Goal: Check status: Check status

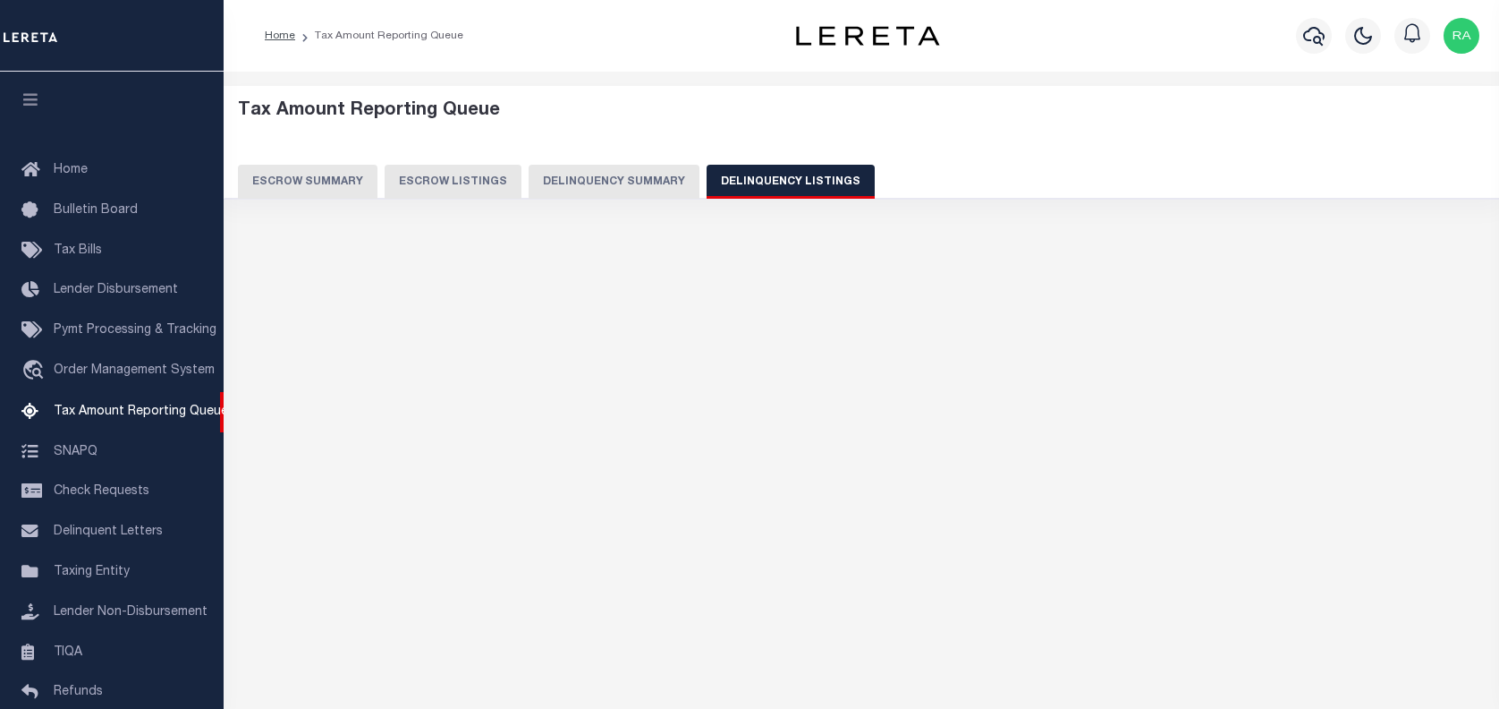
select select
select select "100"
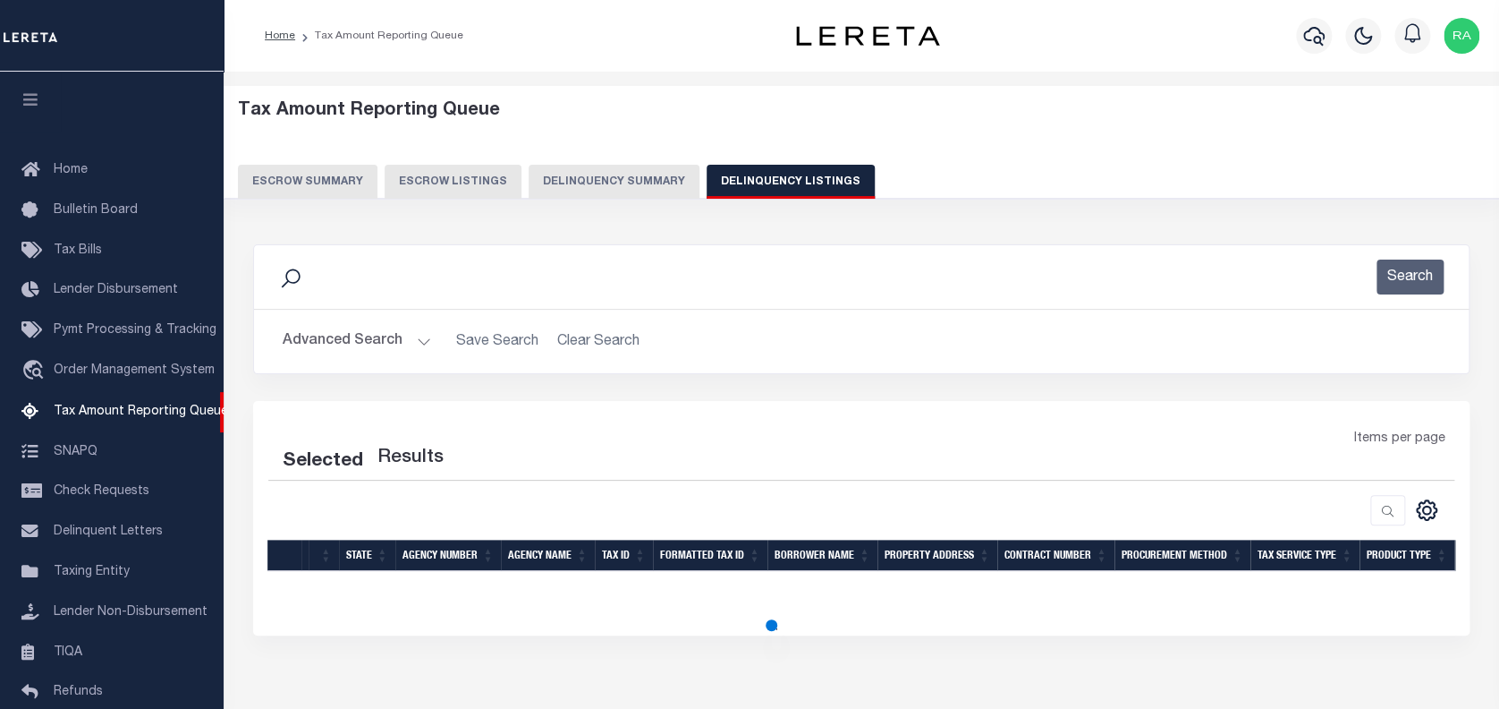
scroll to position [165, 0]
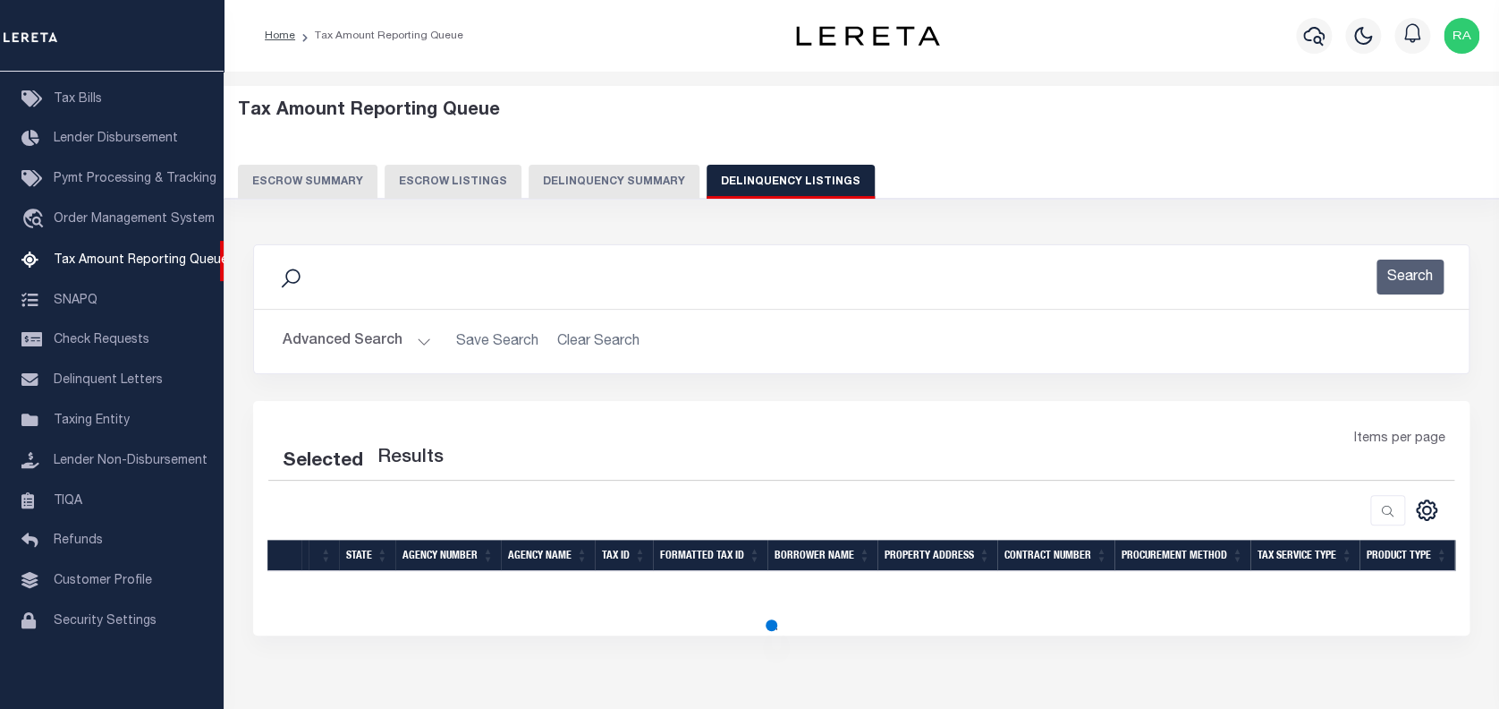
select select "100"
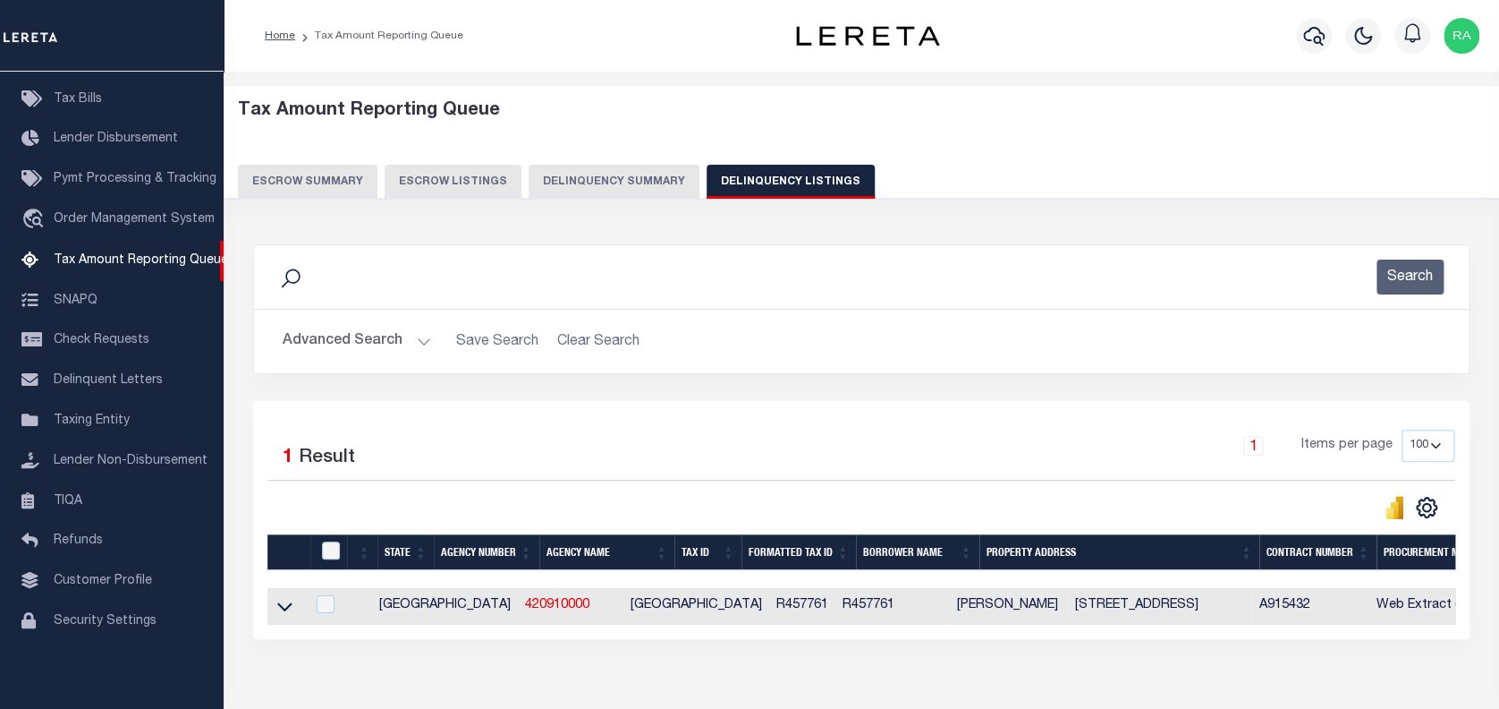
click at [339, 336] on button "Advanced Search" at bounding box center [357, 341] width 148 height 35
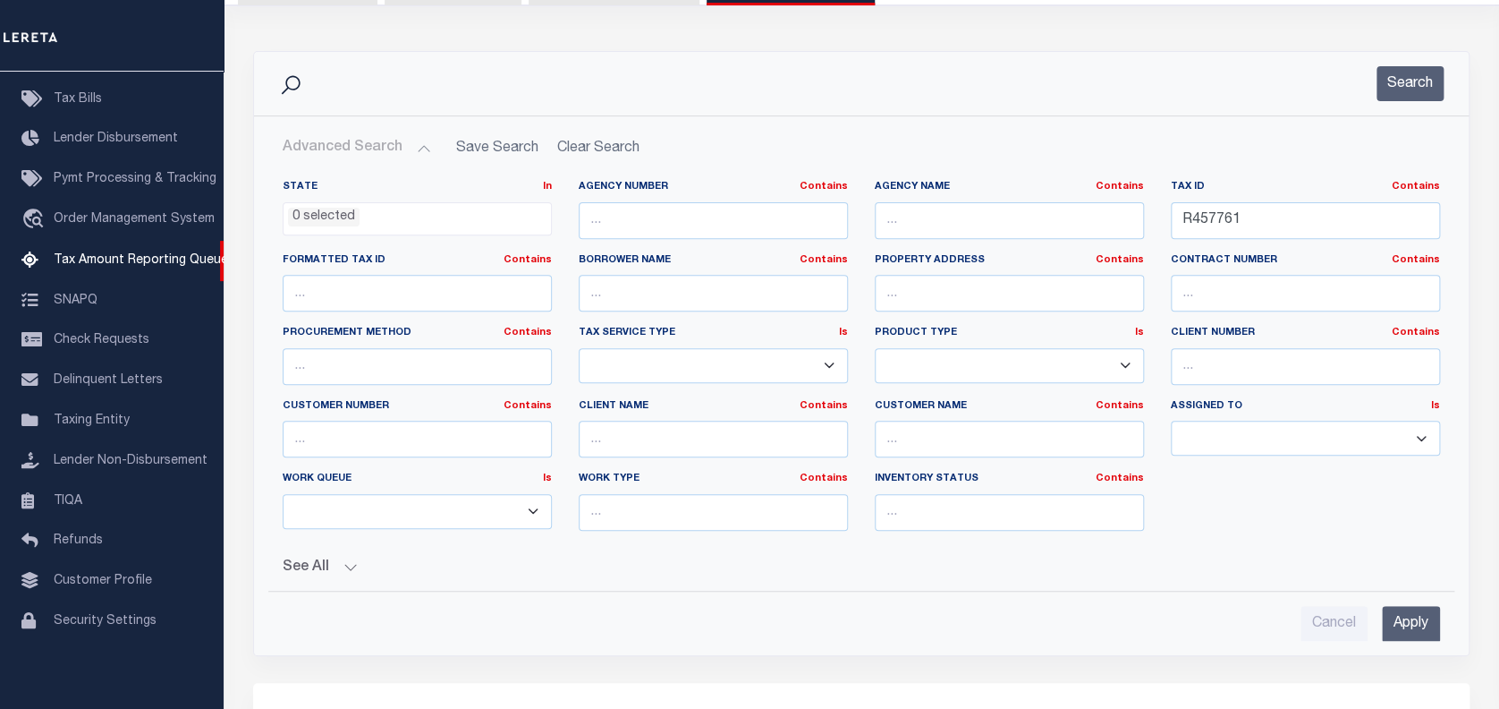
scroll to position [238, 0]
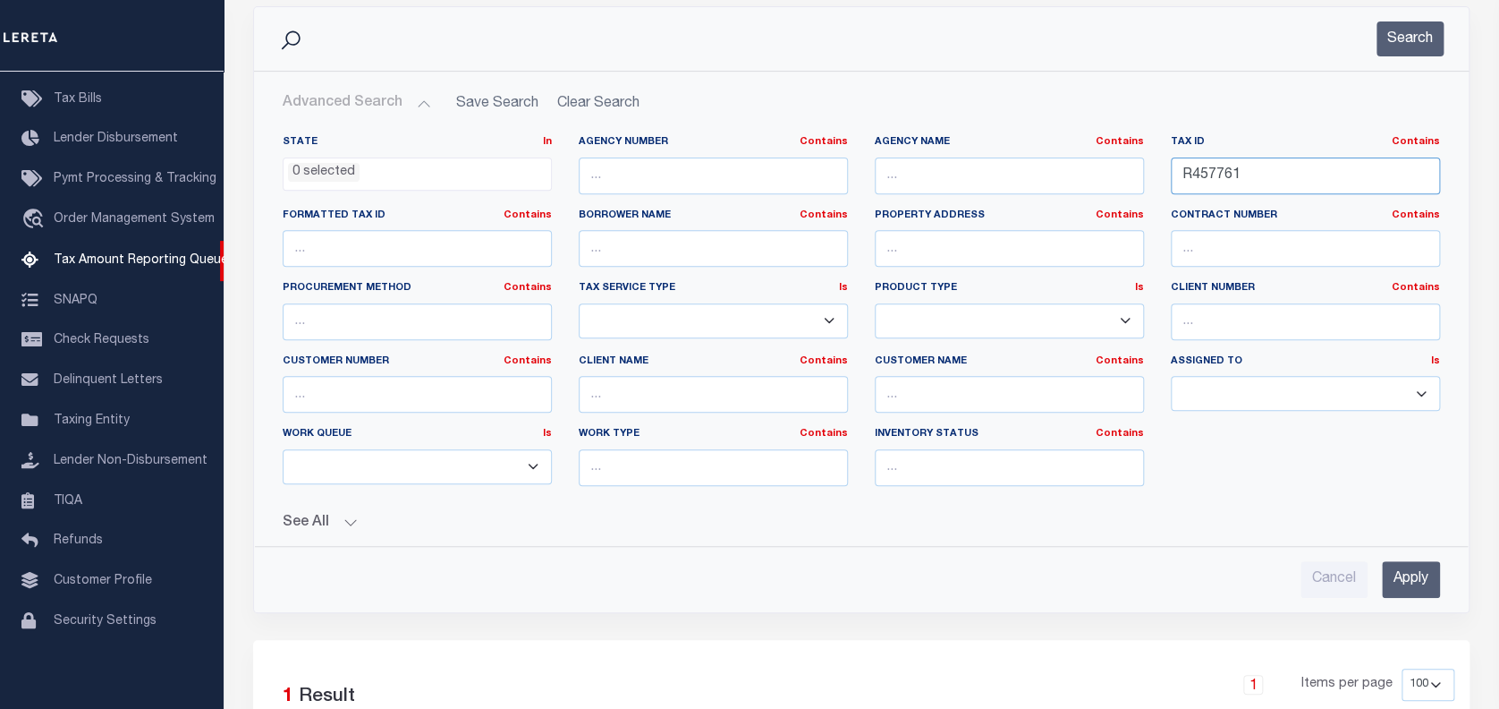
drag, startPoint x: 1174, startPoint y: 189, endPoint x: 1031, endPoint y: 197, distance: 142.5
click at [1039, 198] on div "State In In AK AL AR AZ CA CO CT DC DE FL GA GU HI IA ID IL IN KS KY LA MA MD M…" at bounding box center [861, 317] width 1184 height 365
paste input "06-006-007-02"
type input "06-006-007-02"
click at [1403, 47] on button "Search" at bounding box center [1410, 38] width 67 height 35
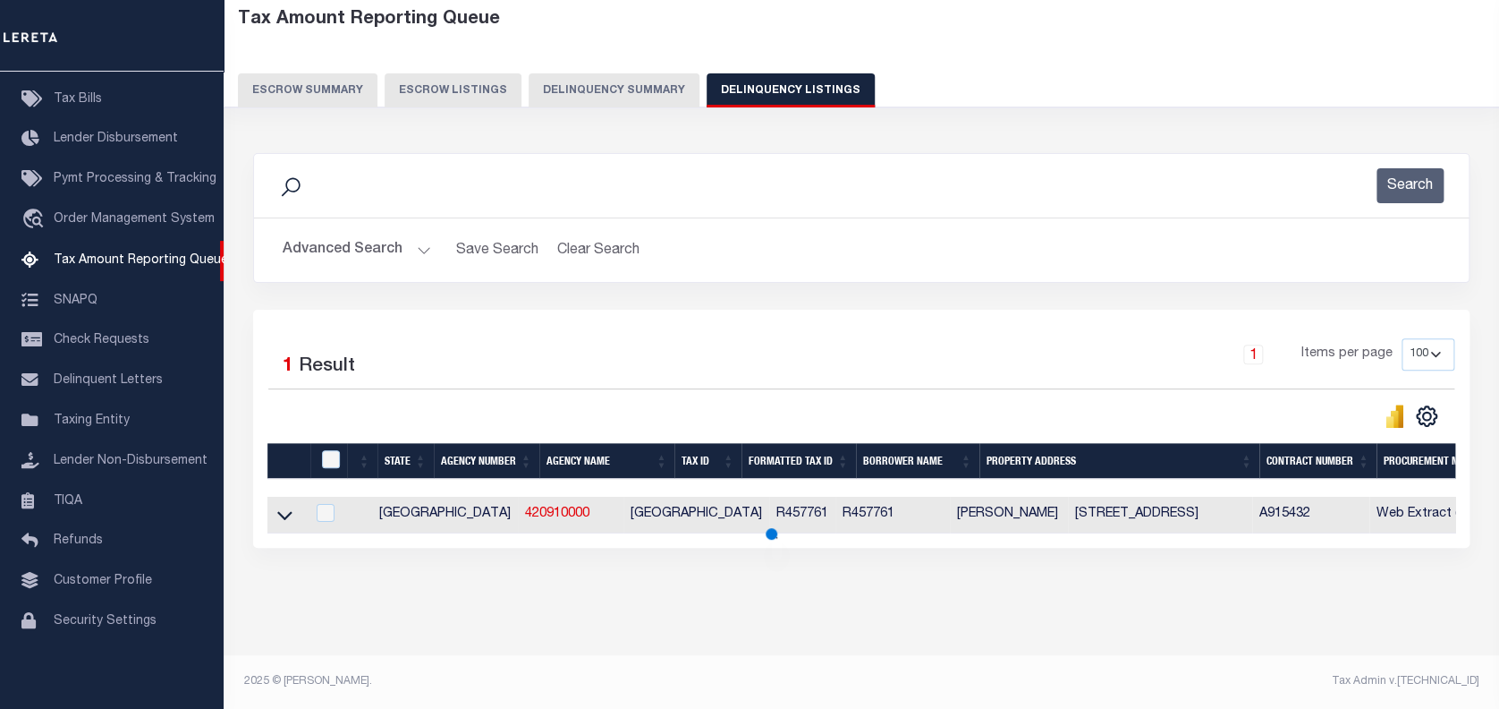
scroll to position [142, 0]
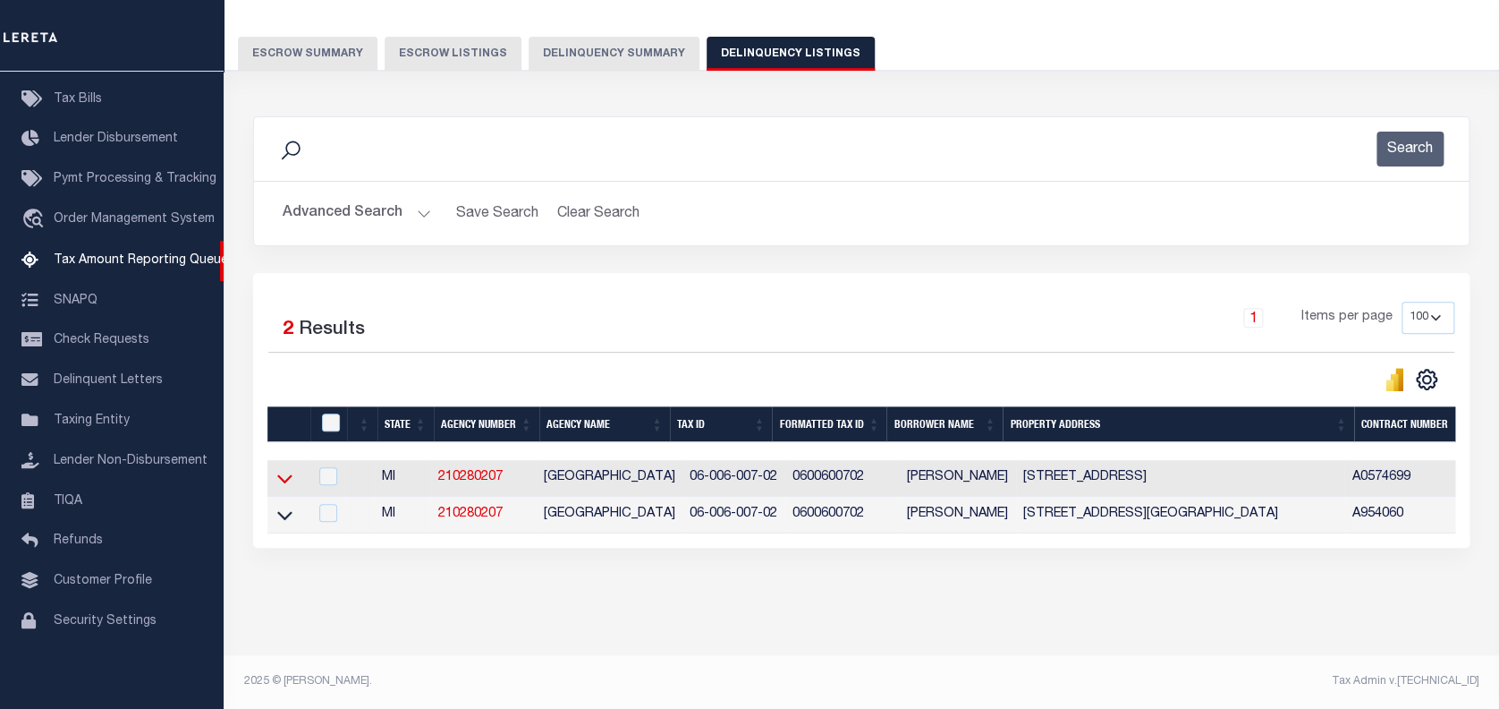
click at [283, 475] on icon at bounding box center [284, 479] width 15 height 9
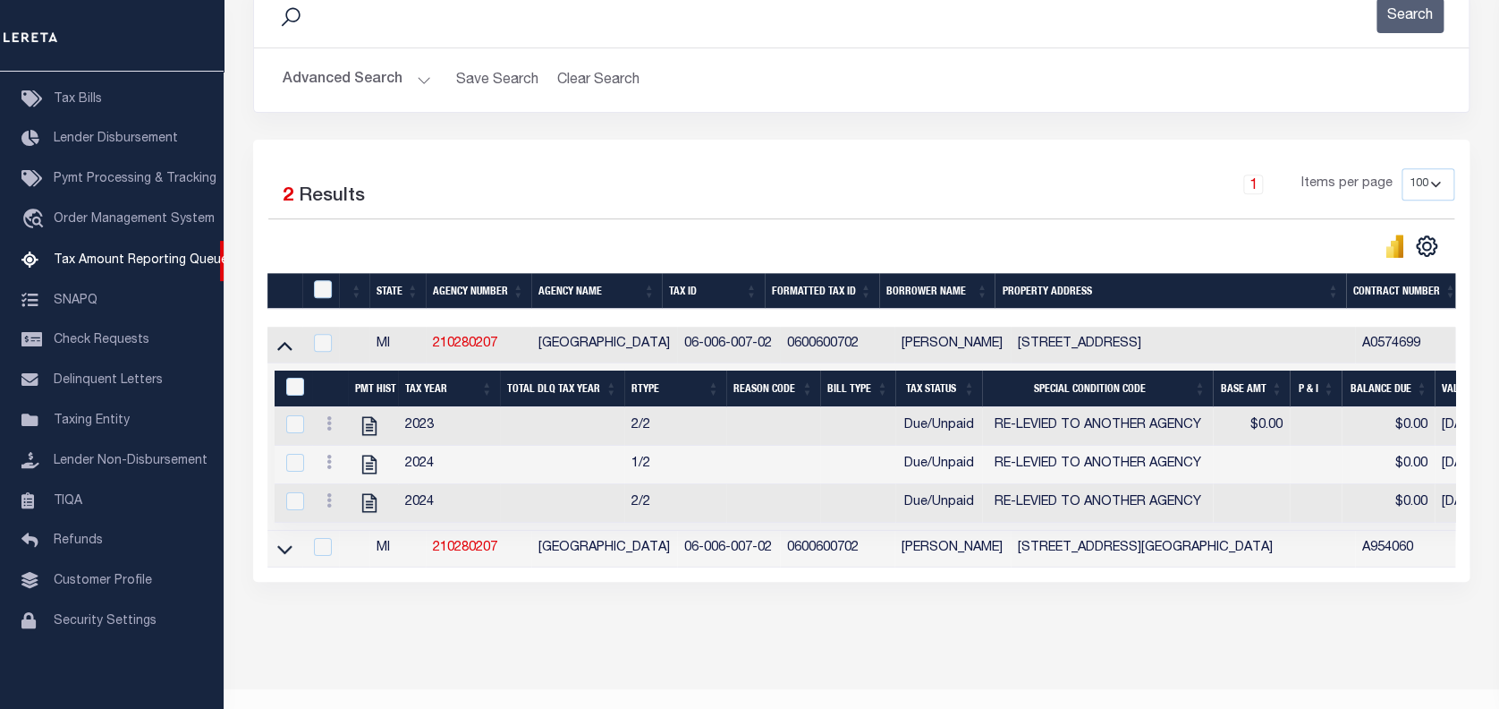
scroll to position [311, 0]
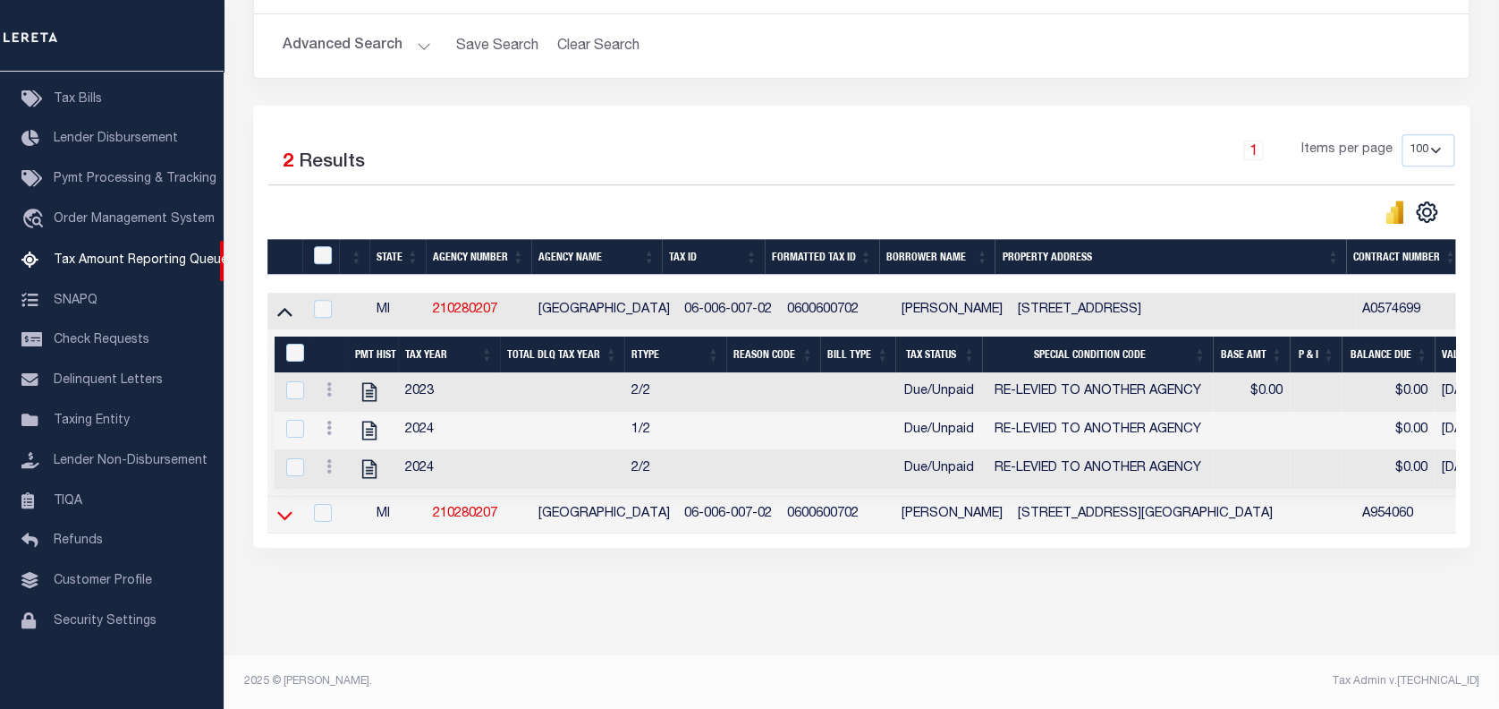
click at [285, 505] on icon at bounding box center [284, 514] width 15 height 19
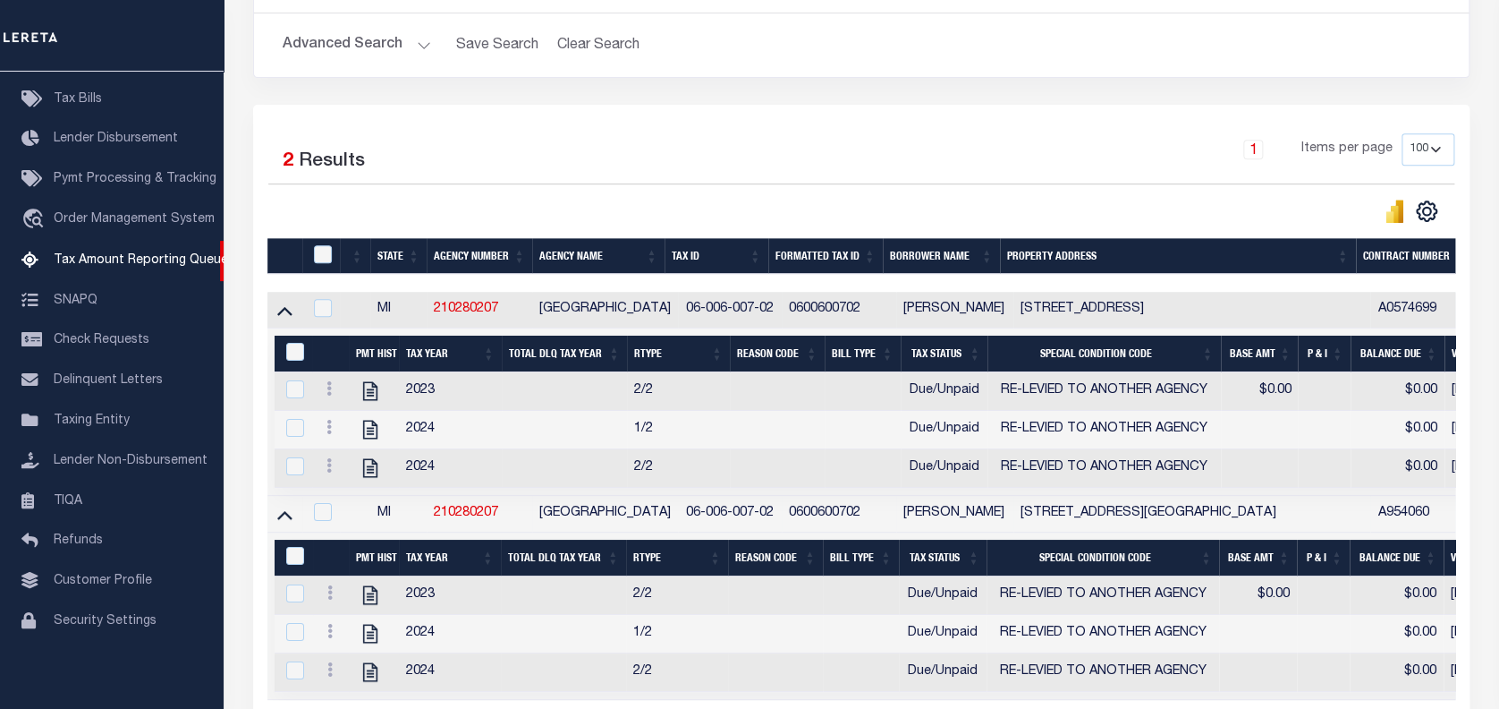
scroll to position [358, 0]
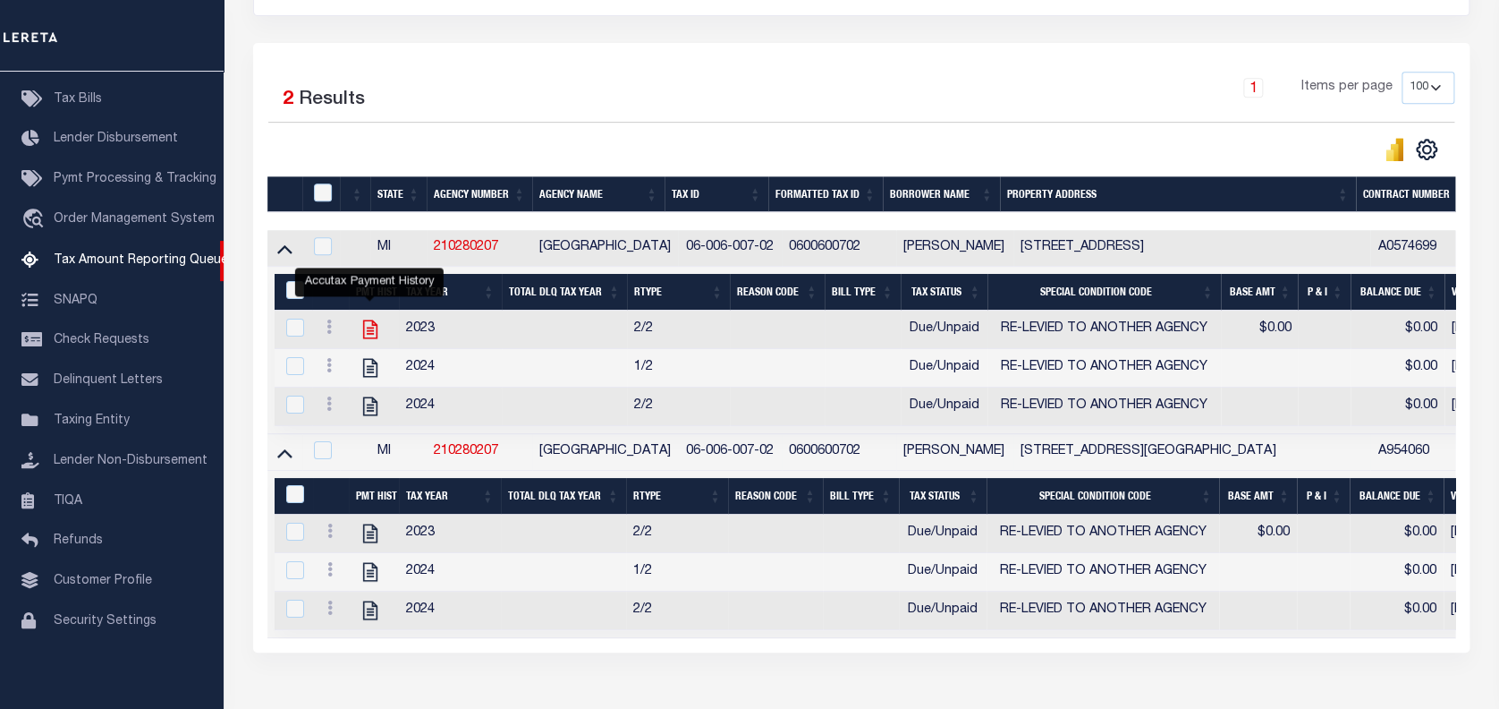
click at [369, 335] on icon "" at bounding box center [370, 329] width 14 height 19
checkbox input "true"
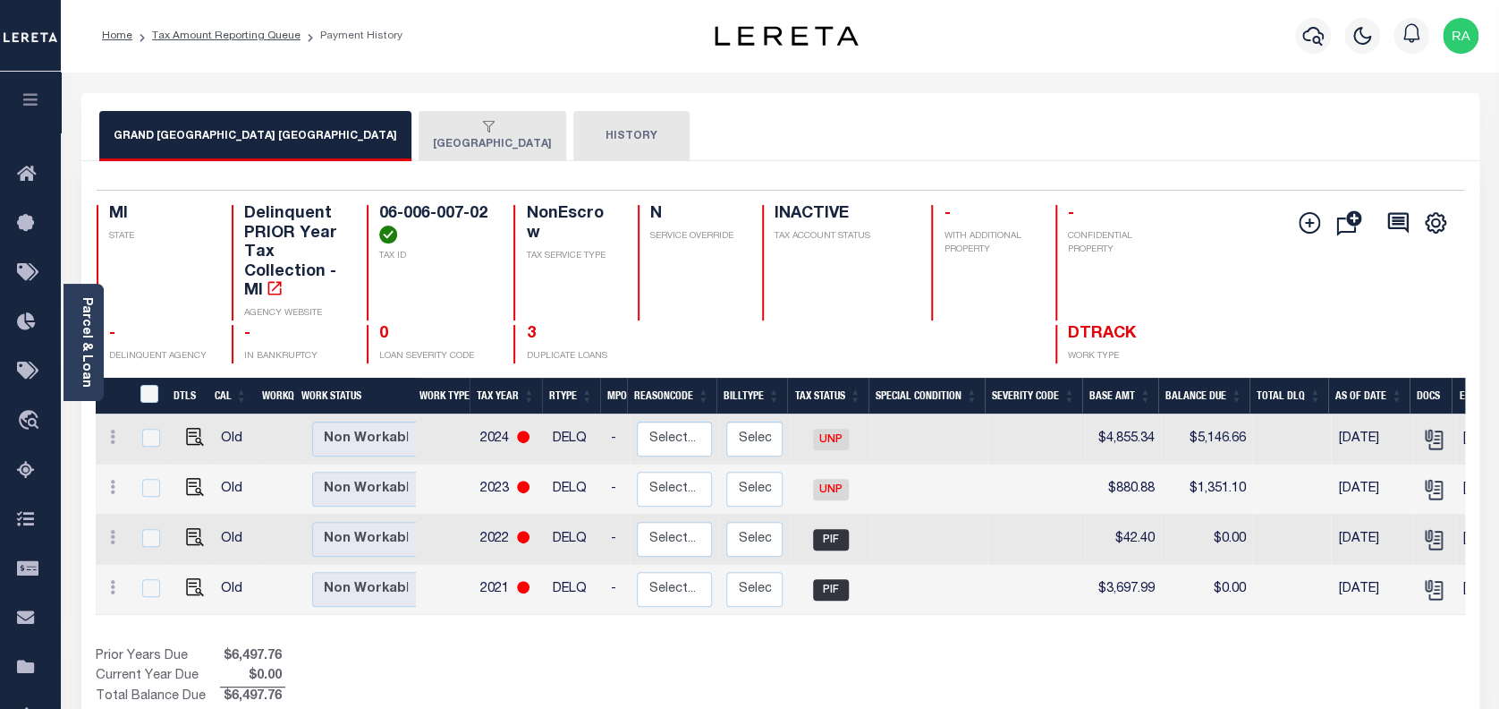
click at [440, 130] on div "button" at bounding box center [489, 128] width 112 height 16
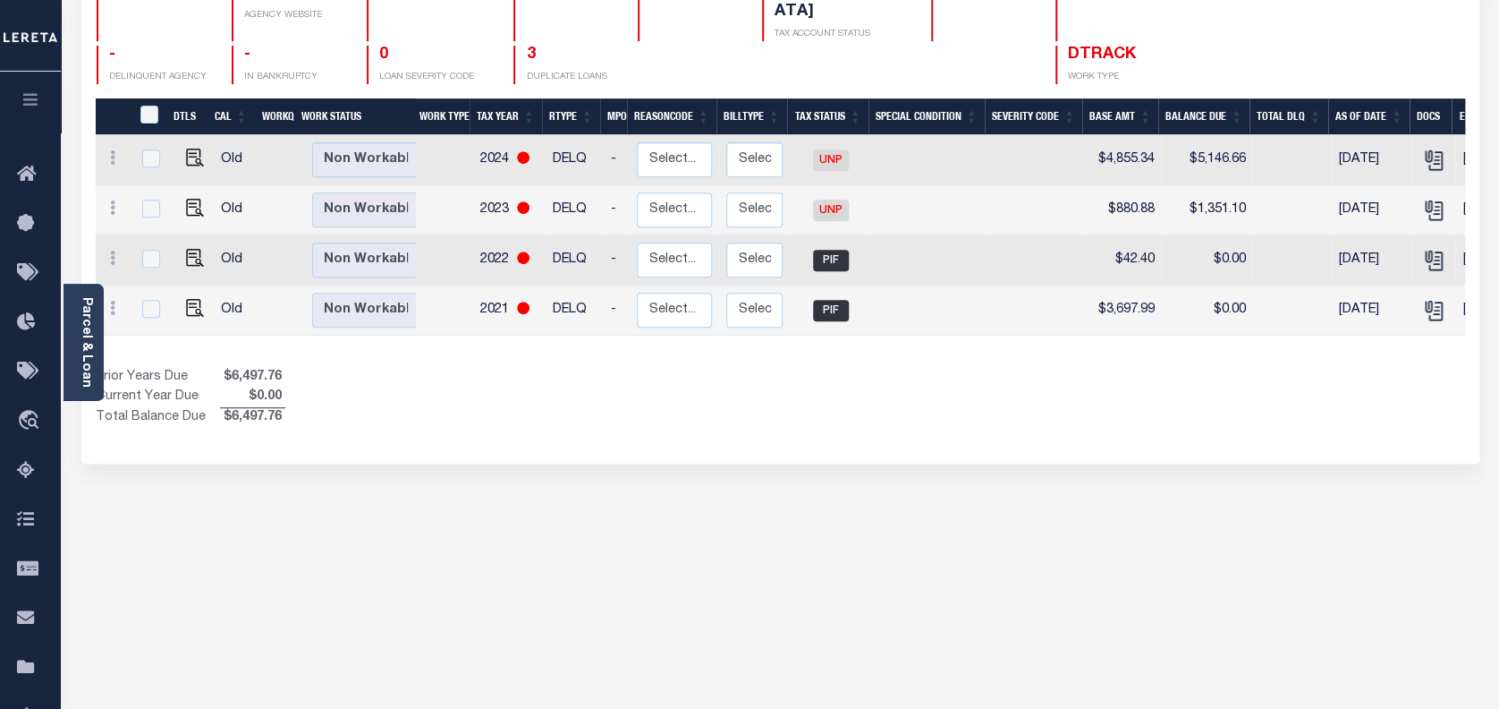
scroll to position [119, 0]
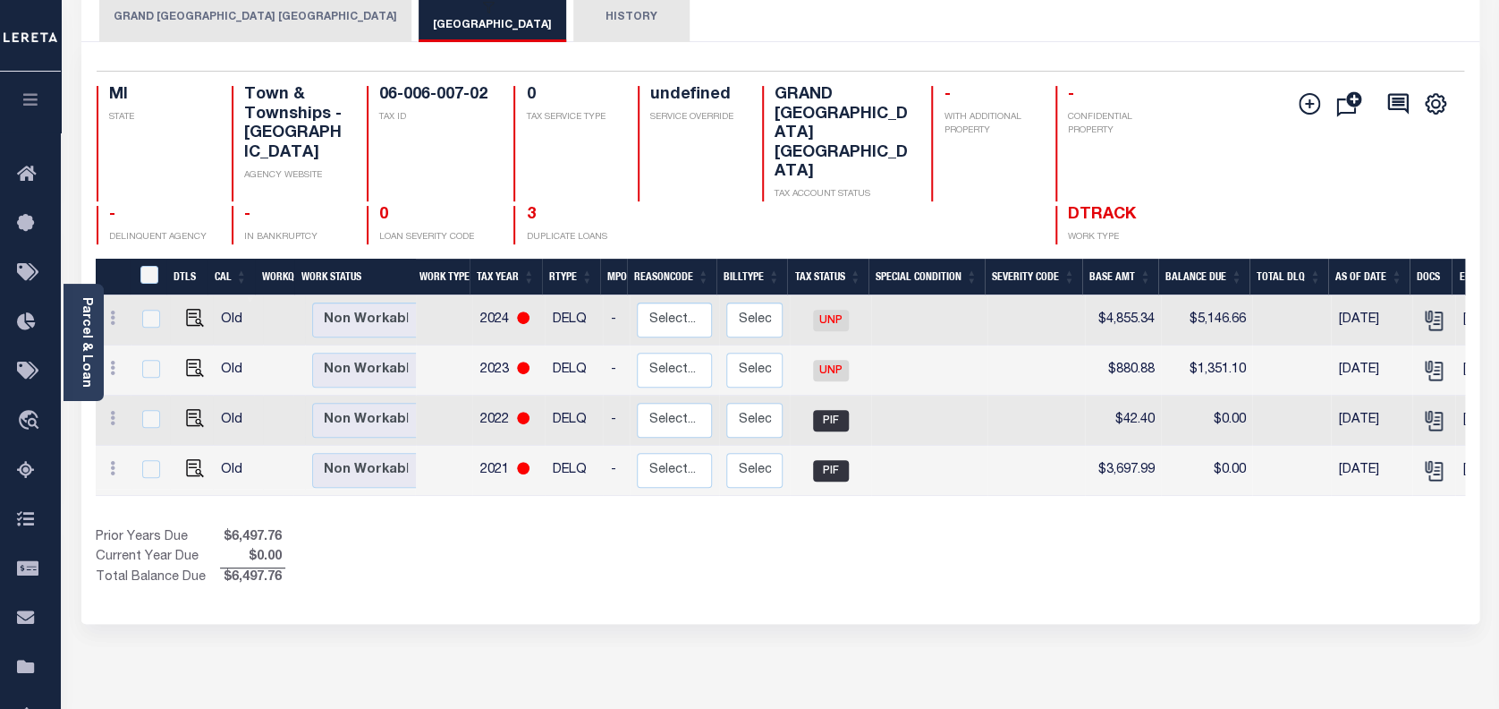
click at [226, 4] on button "GRAND [GEOGRAPHIC_DATA] [GEOGRAPHIC_DATA]" at bounding box center [255, 17] width 312 height 50
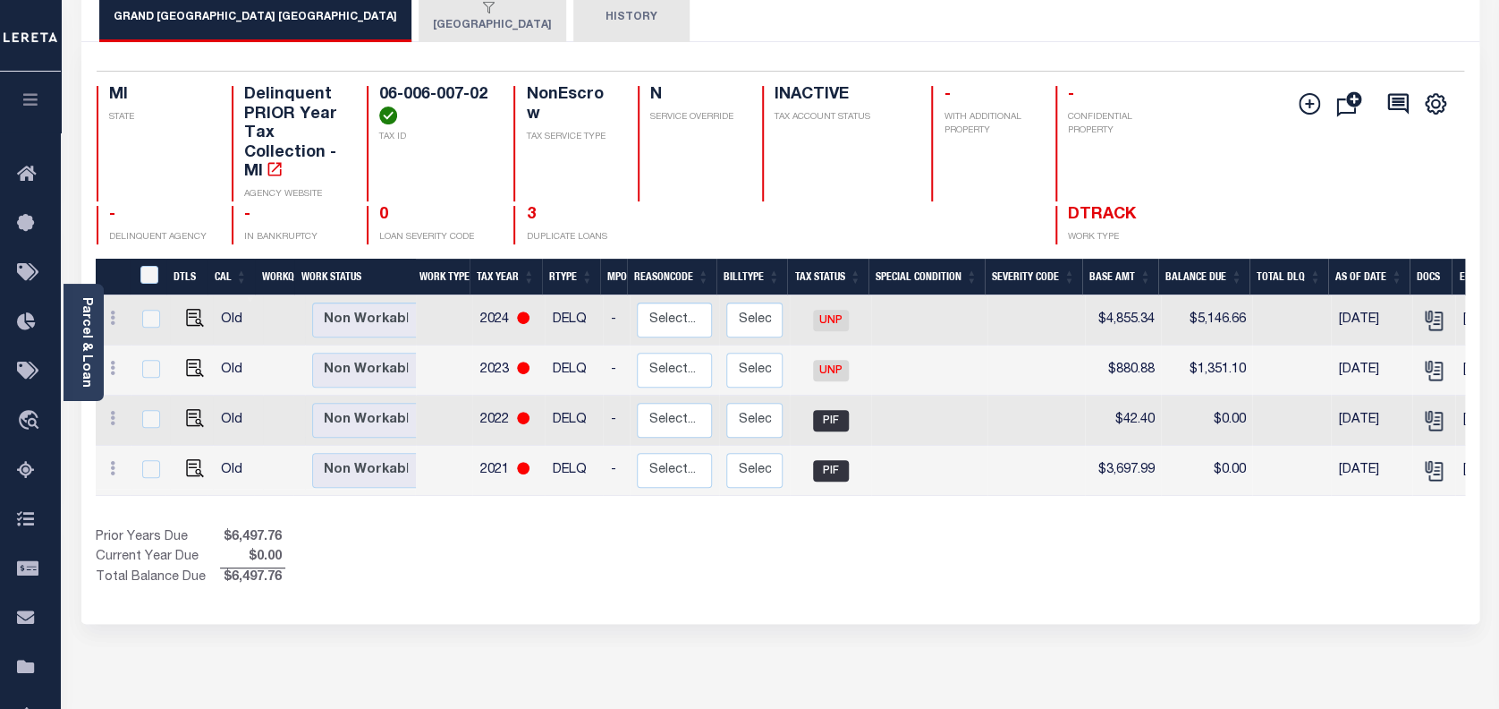
click at [429, 20] on button "[GEOGRAPHIC_DATA]" at bounding box center [493, 17] width 148 height 50
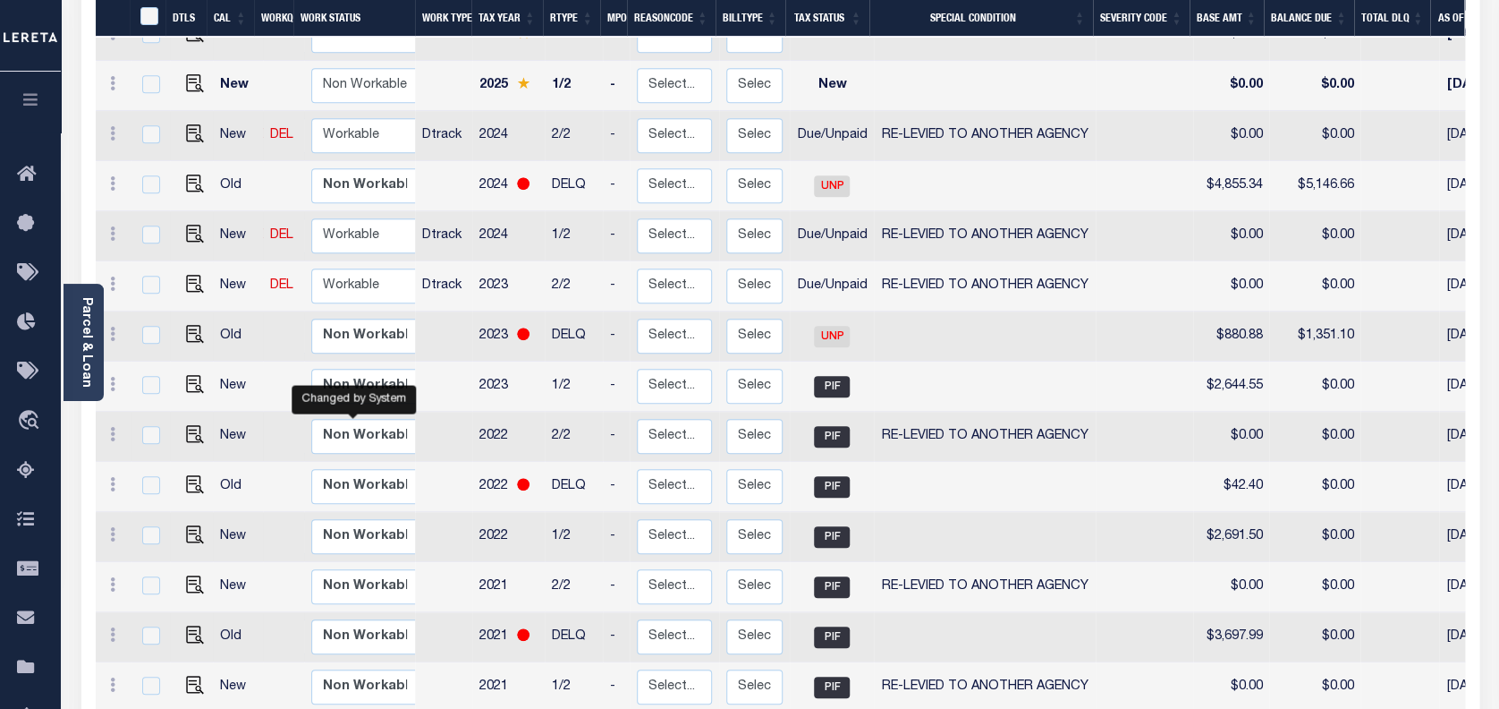
scroll to position [343, 0]
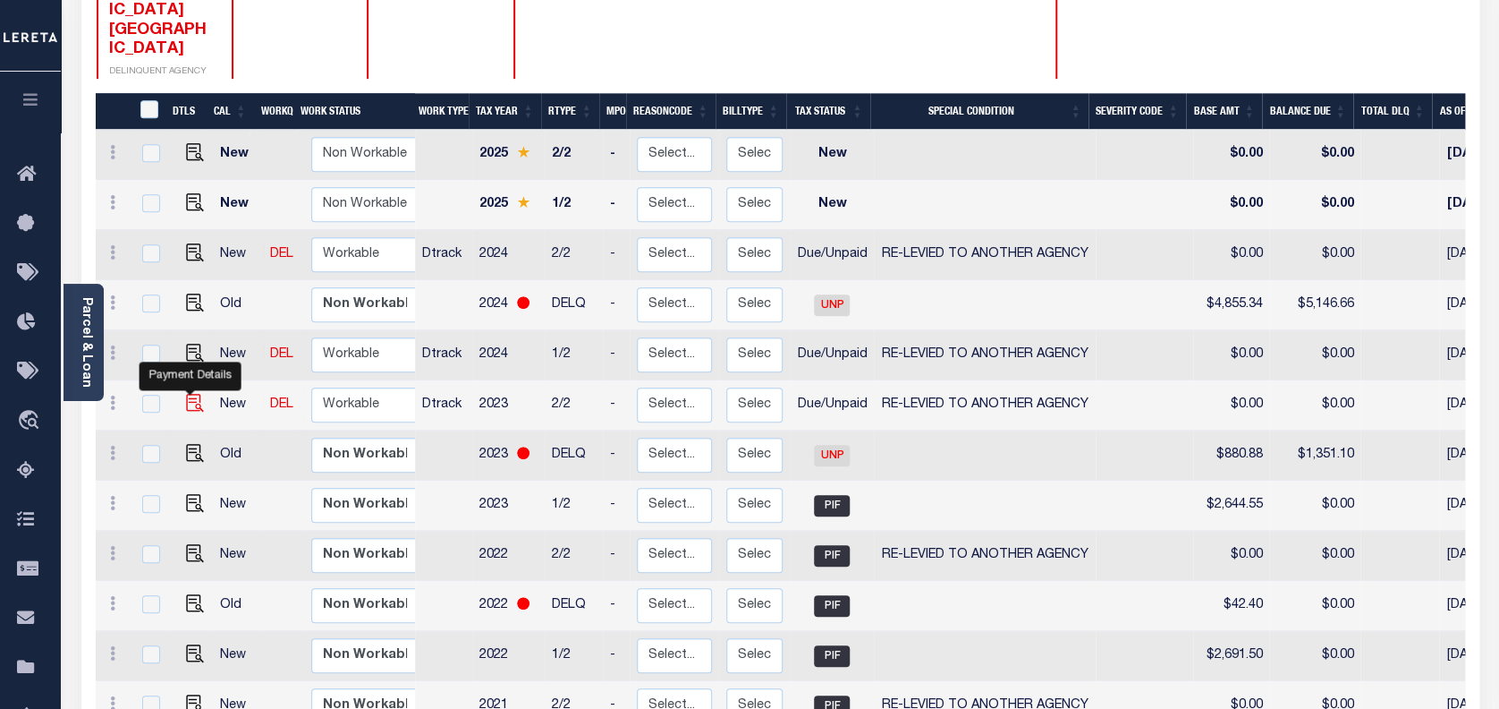
click at [190, 394] on img "" at bounding box center [195, 403] width 18 height 18
checkbox input "true"
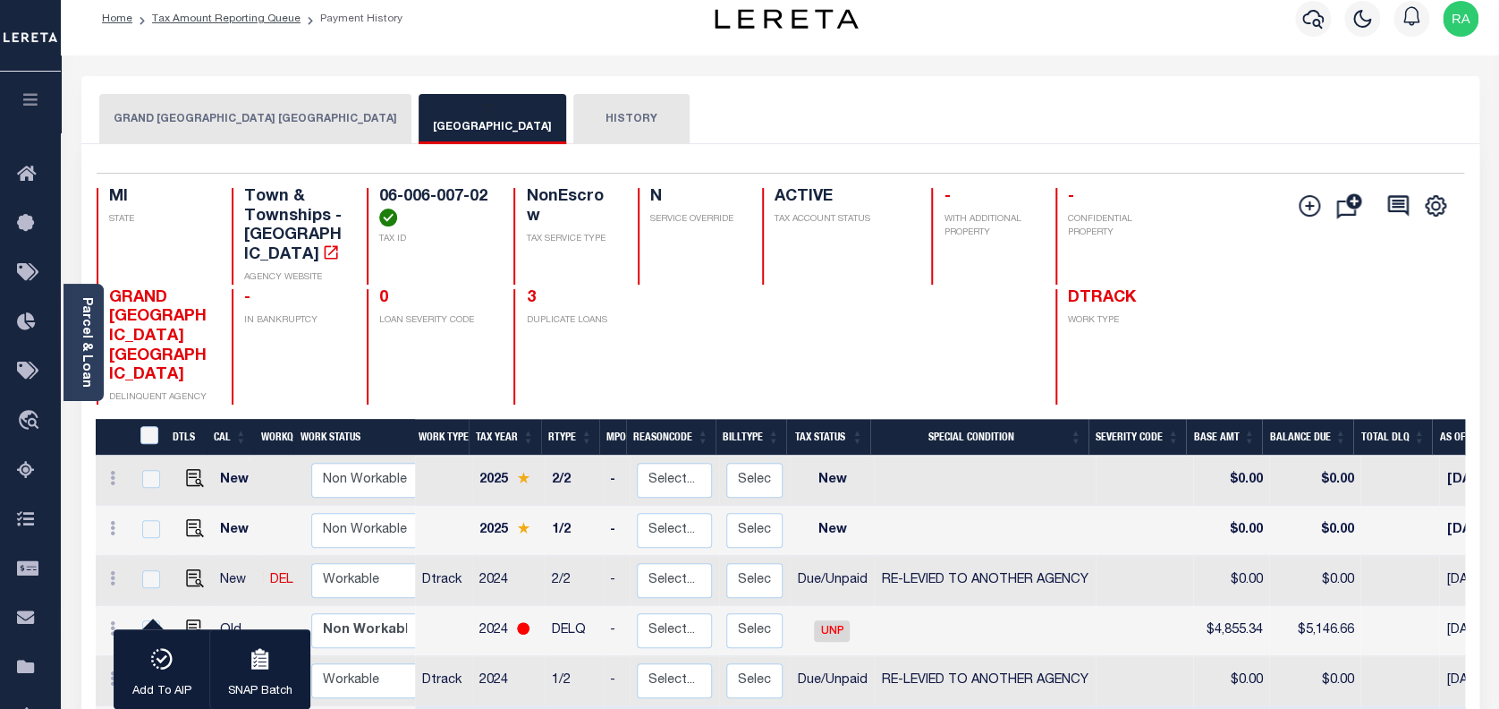
scroll to position [0, 0]
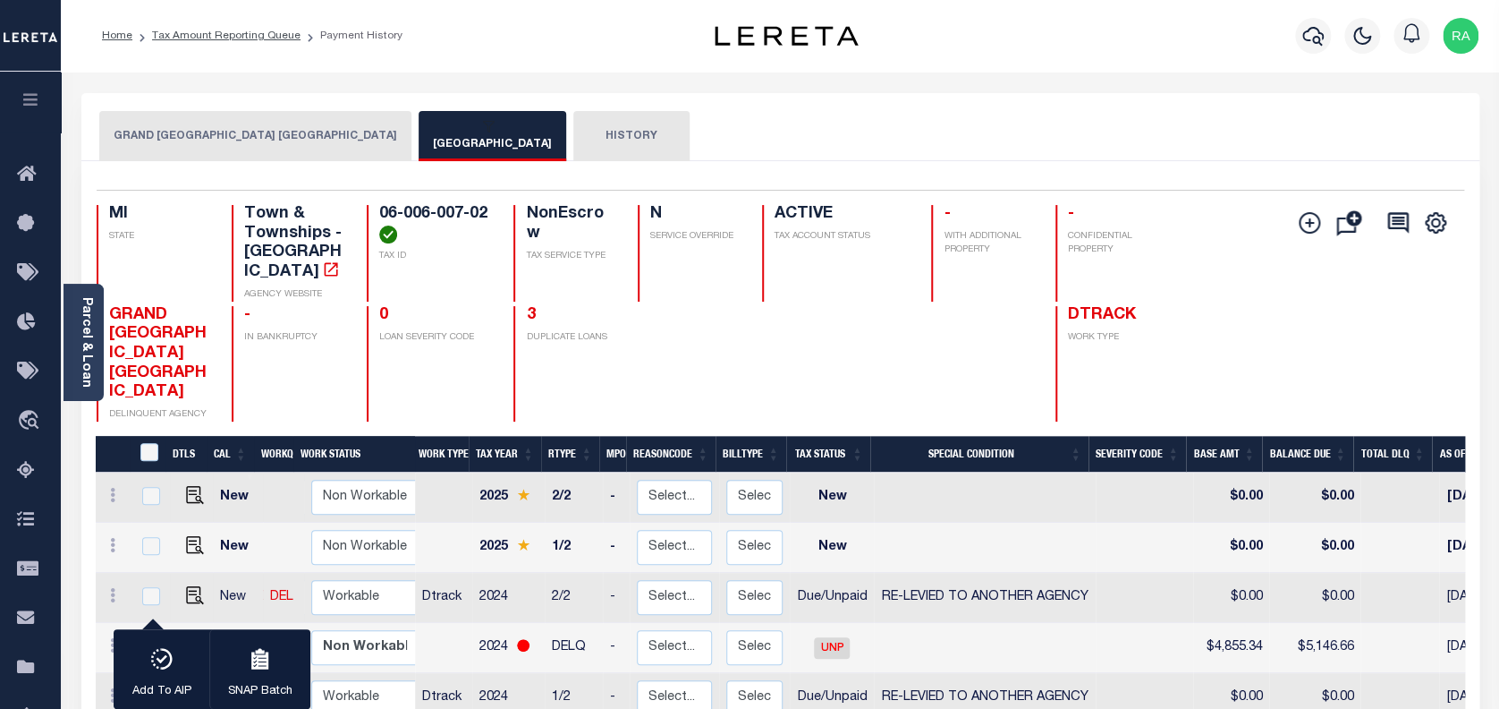
click at [435, 142] on button "[GEOGRAPHIC_DATA]" at bounding box center [493, 136] width 148 height 50
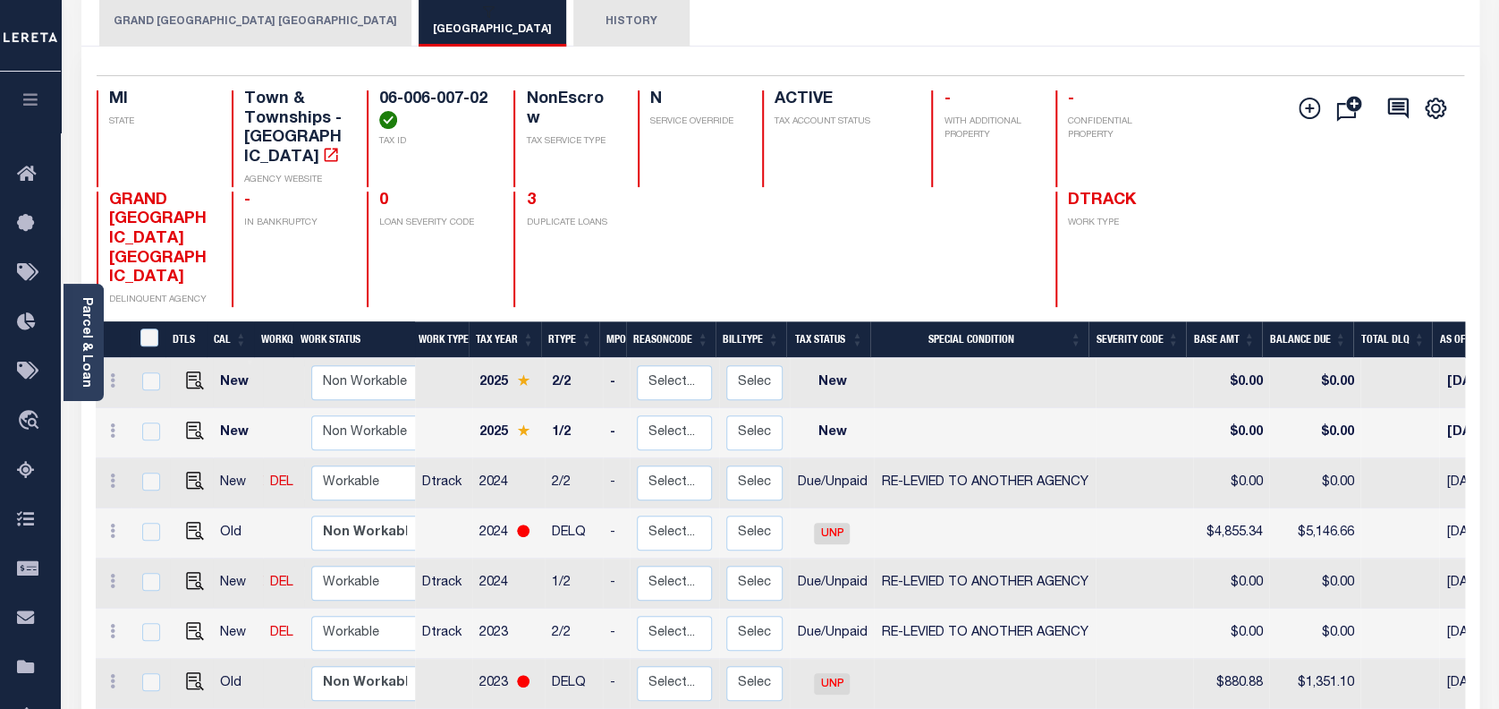
scroll to position [119, 0]
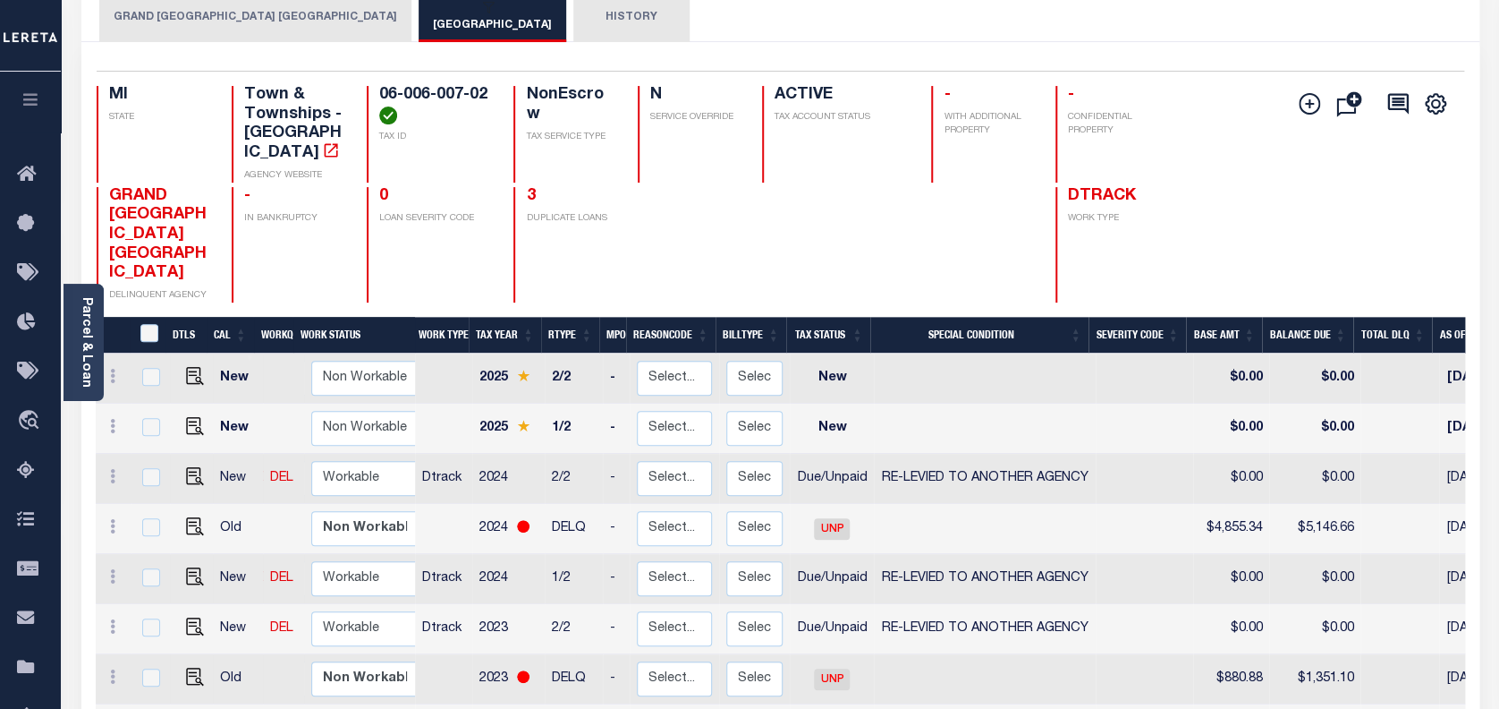
click at [210, 13] on button "GRAND TRAVERSE COUNTY DELINQUENCY" at bounding box center [255, 17] width 312 height 50
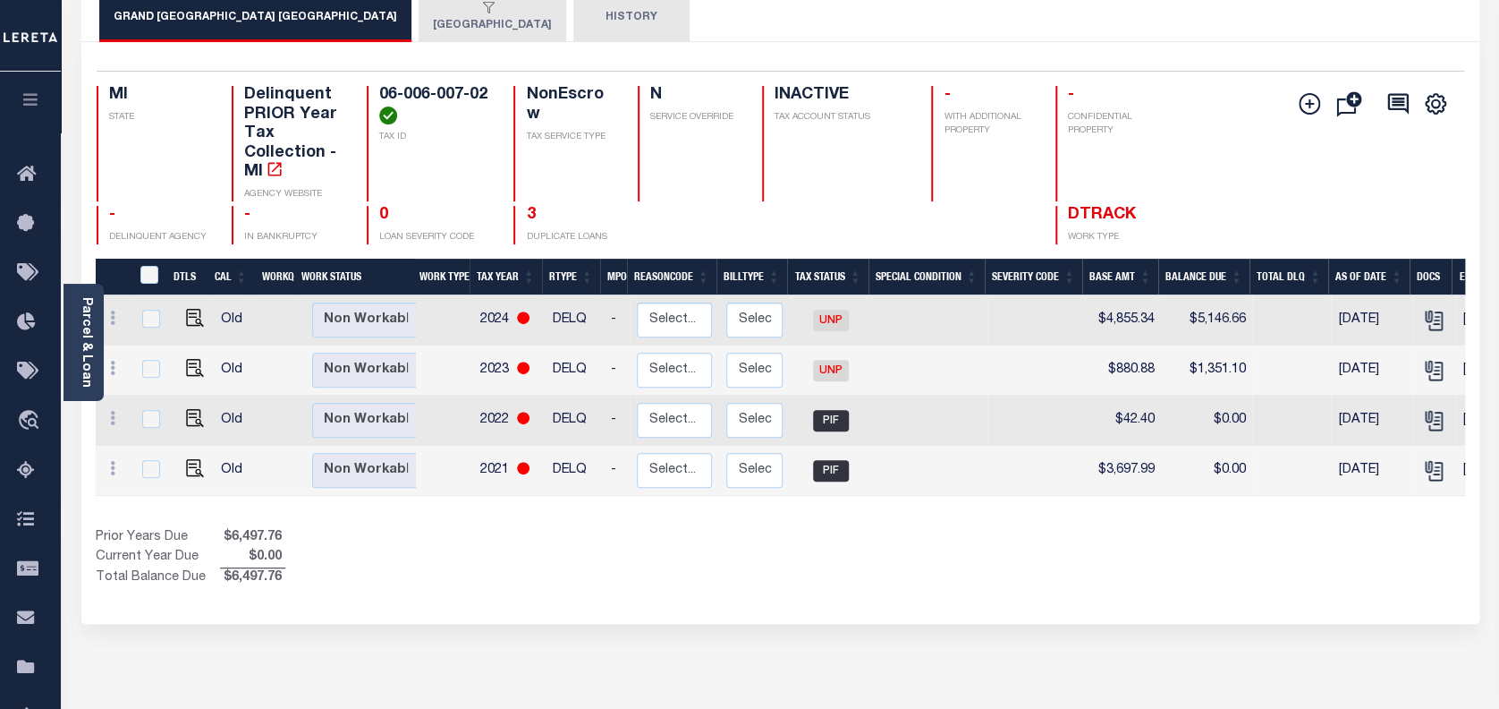
scroll to position [0, 0]
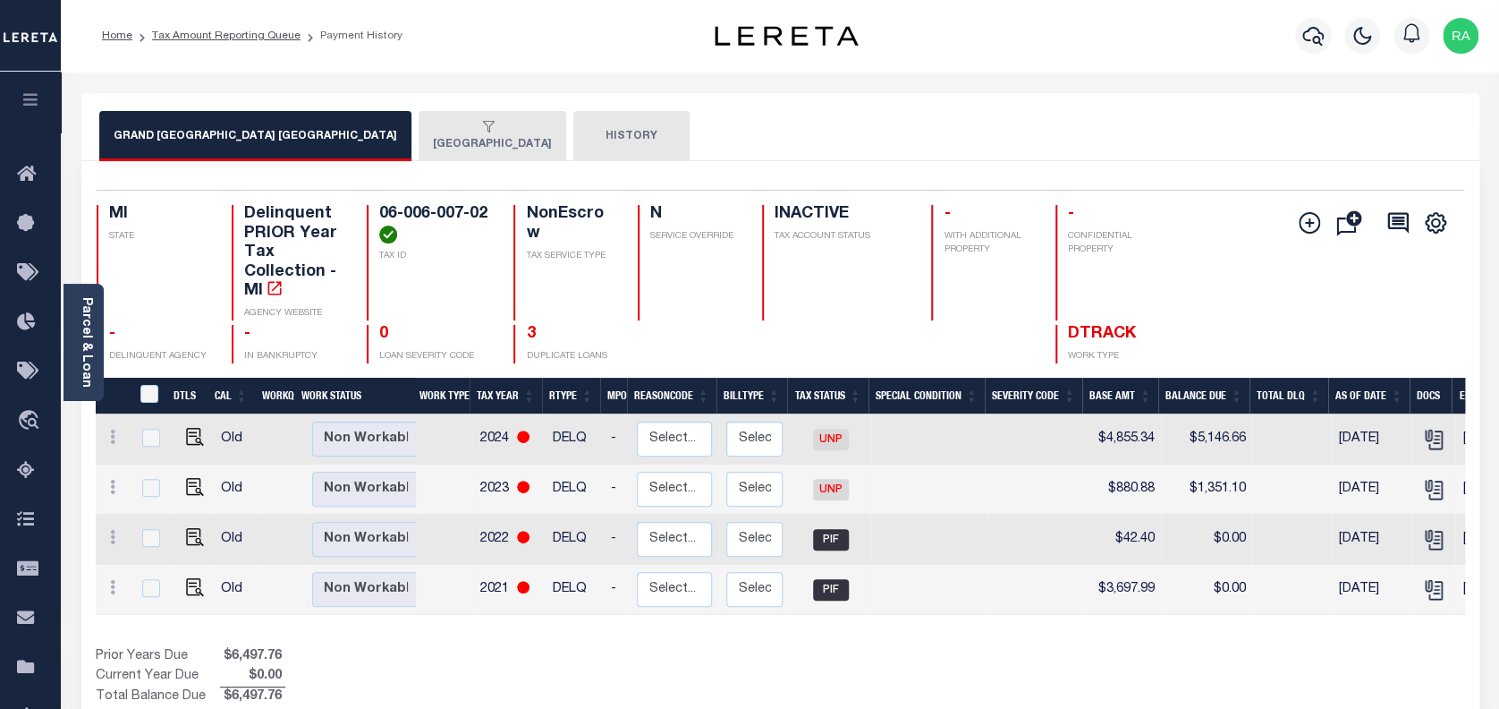
click at [448, 134] on div "button" at bounding box center [489, 128] width 112 height 16
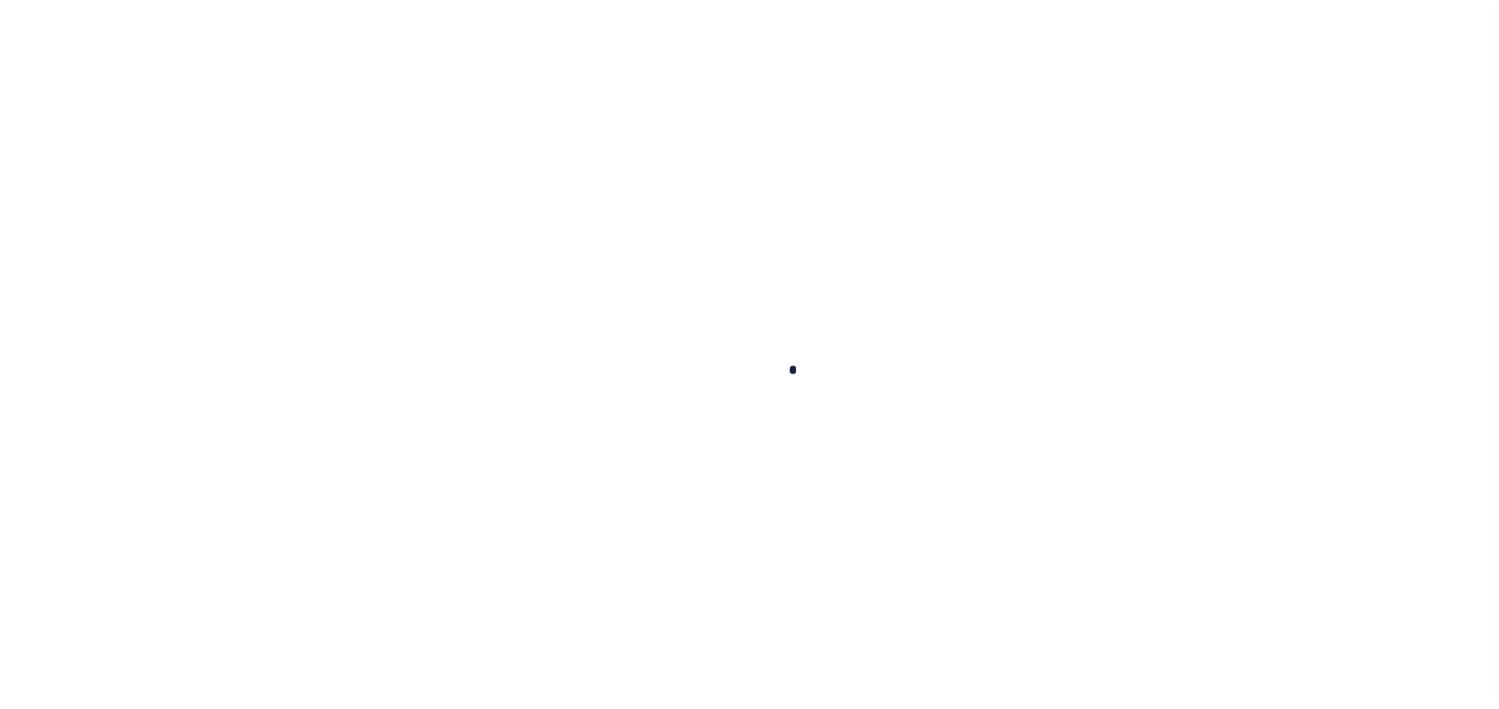
checkbox input "false"
type input "12/31/2024"
type input "01/23/2025"
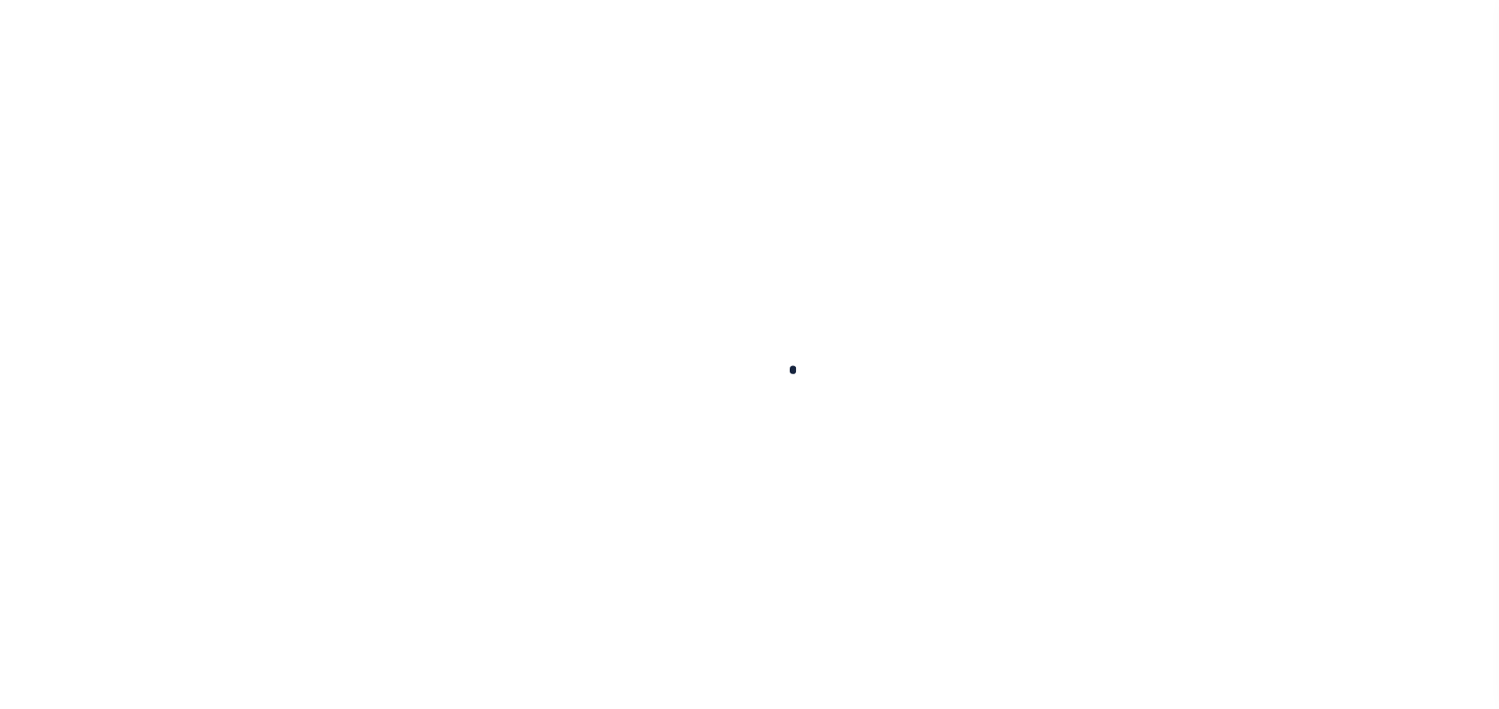
select select "DUE"
select select "31"
type input "0"
type input "$0"
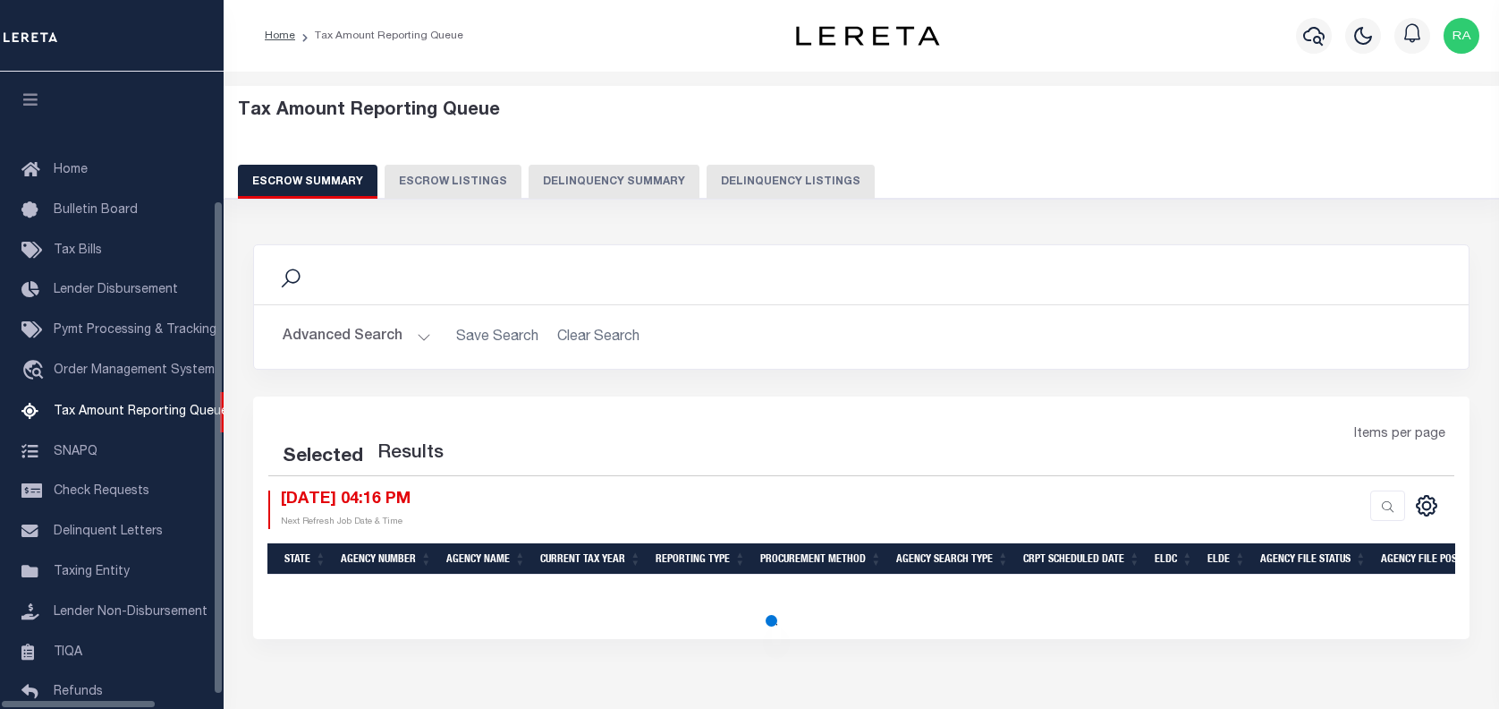
click at [755, 170] on button "Delinquency Listings" at bounding box center [791, 182] width 168 height 34
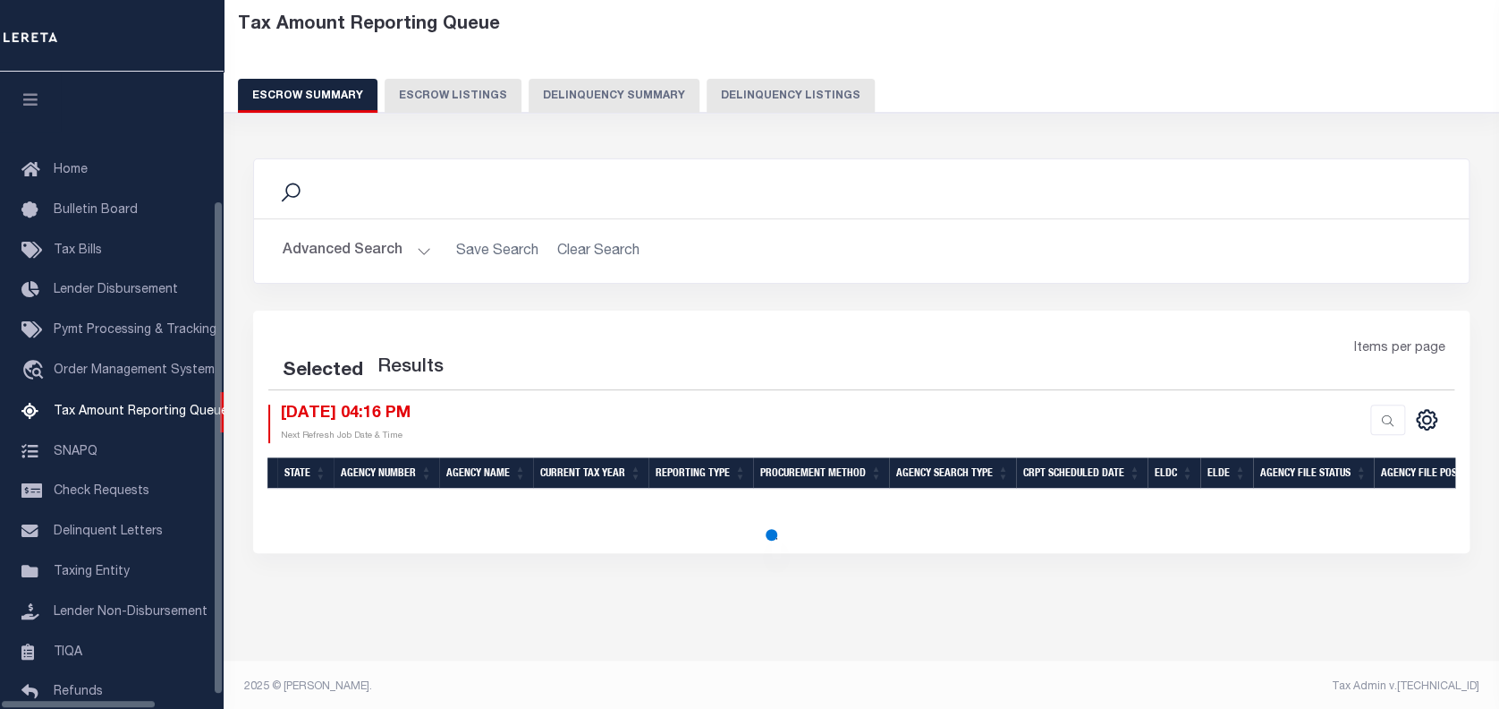
scroll to position [146, 0]
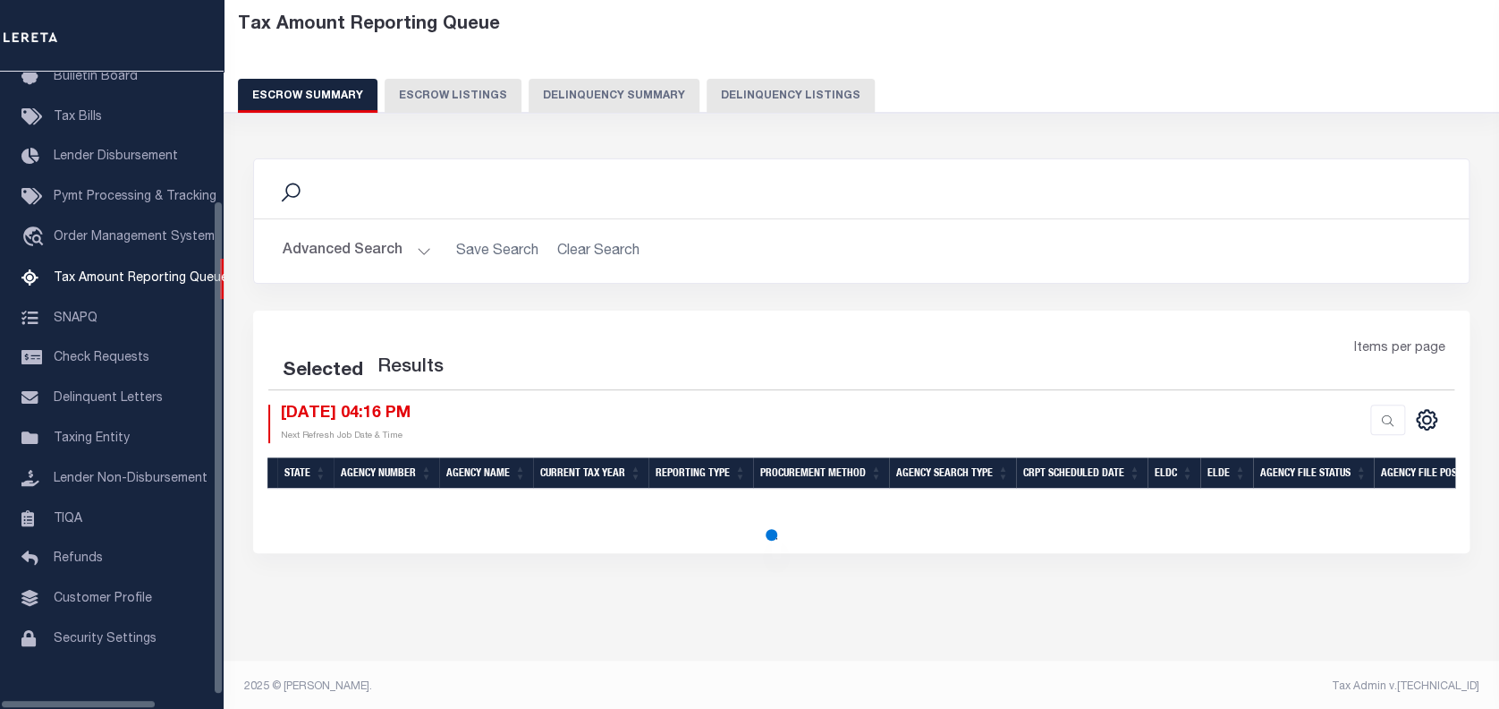
select select "100"
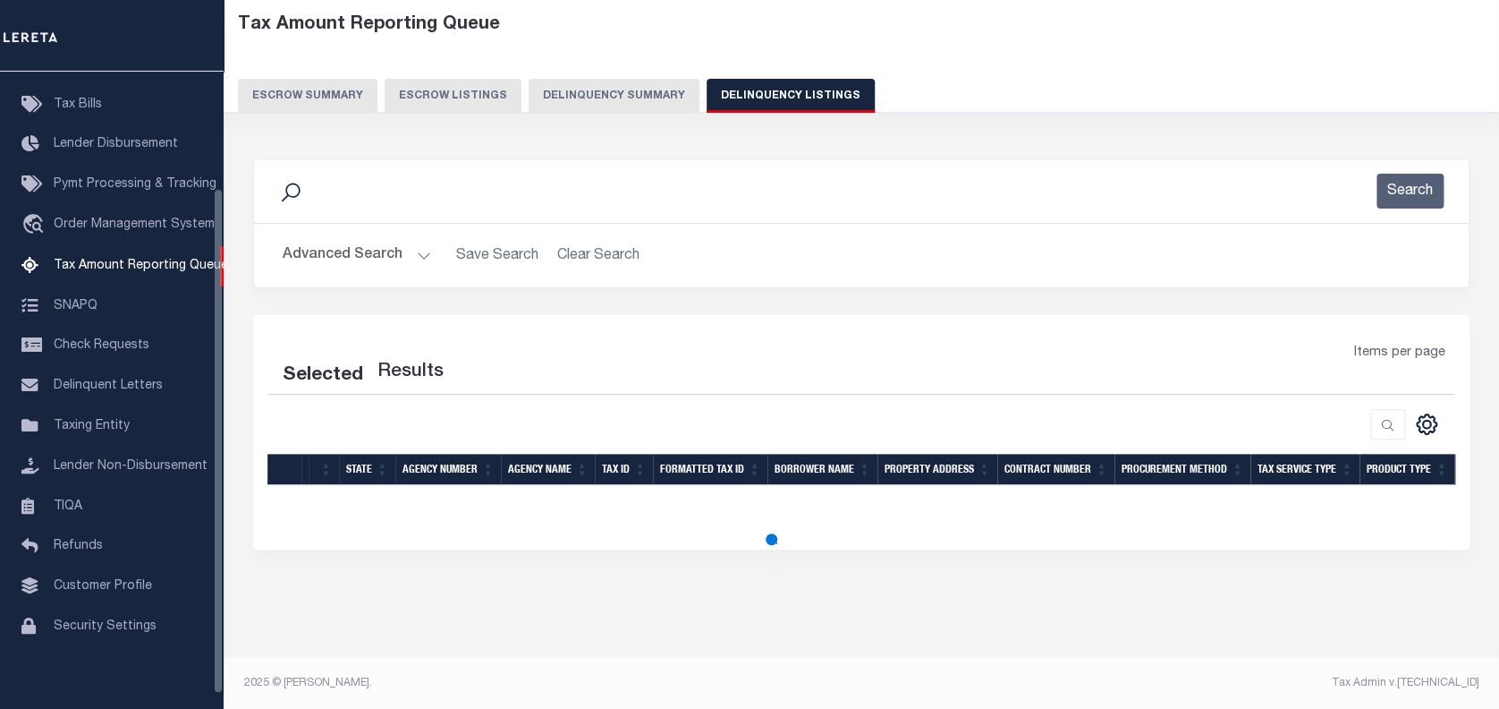
scroll to position [86, 0]
select select "100"
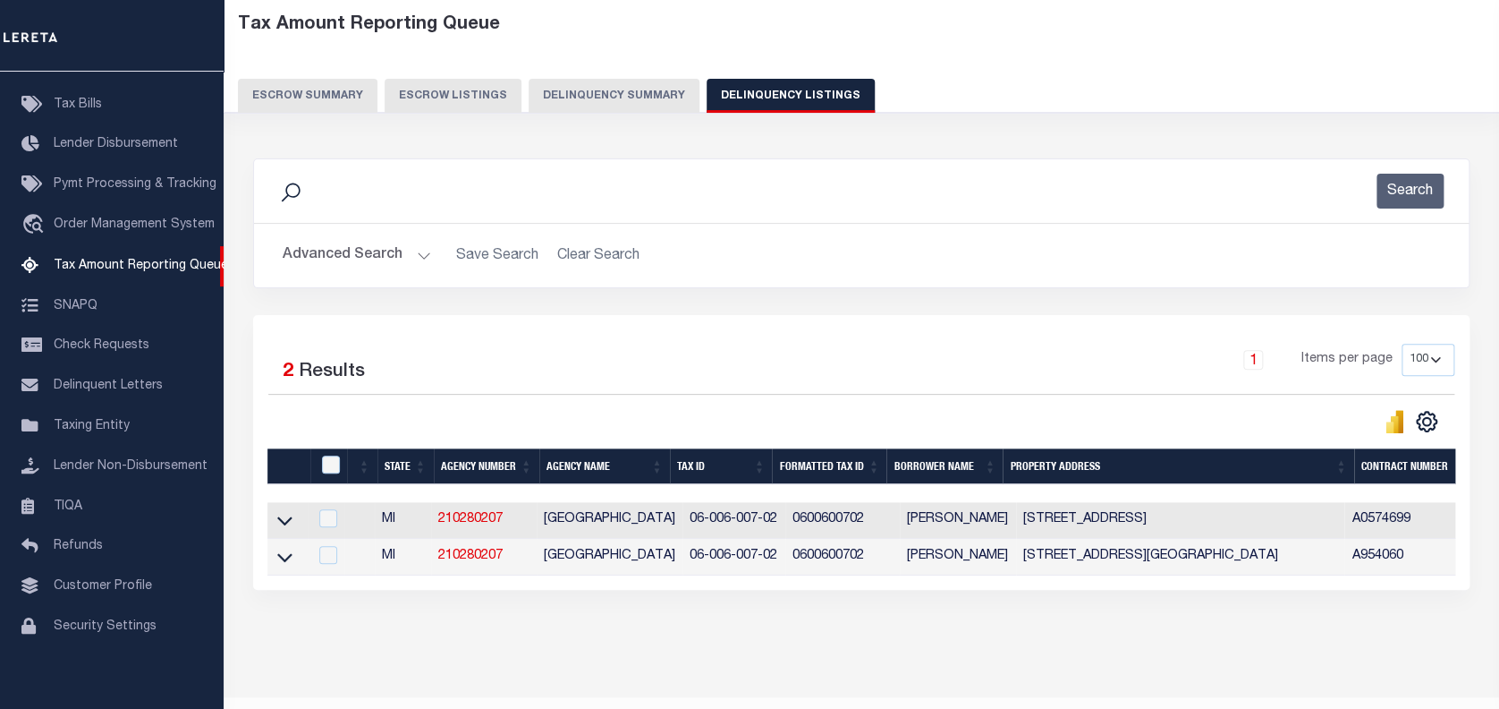
click at [354, 251] on button "Advanced Search" at bounding box center [357, 255] width 148 height 35
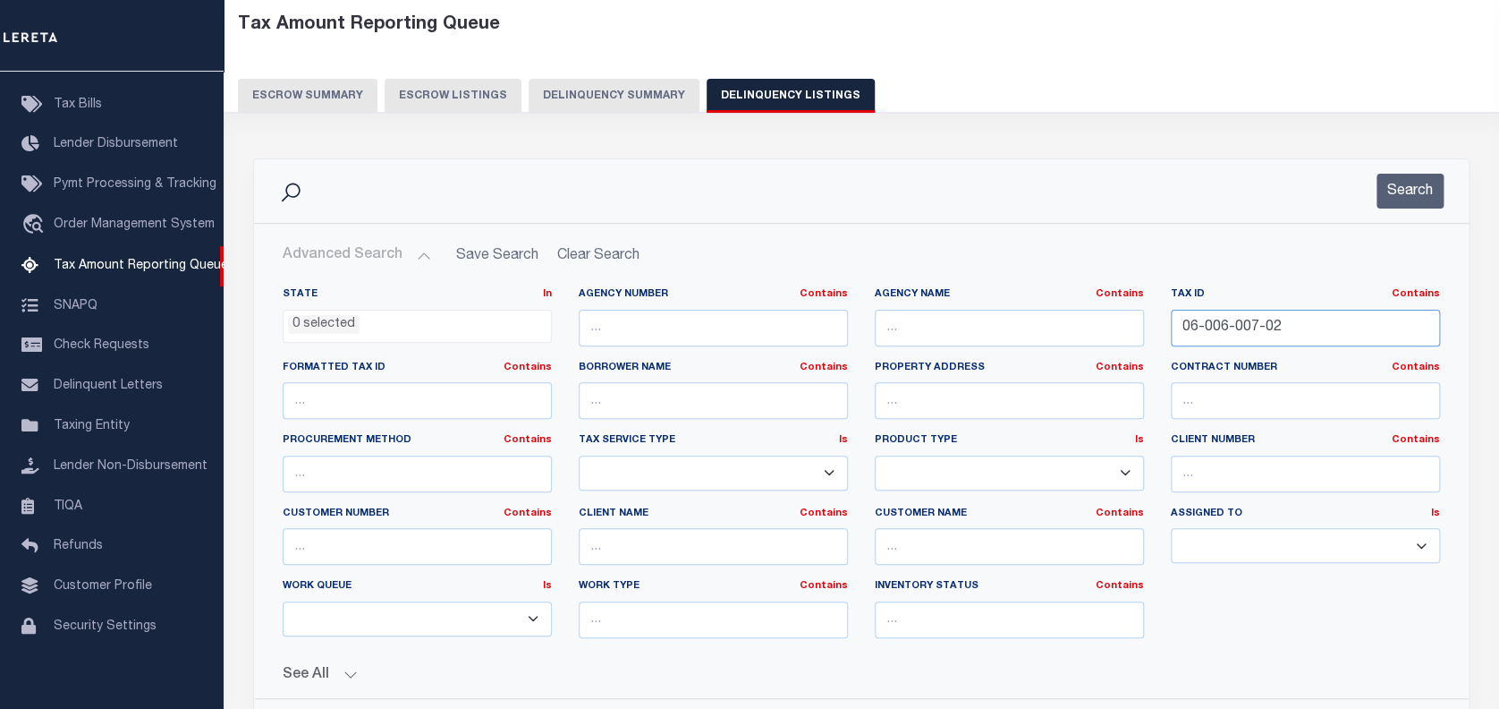
drag, startPoint x: 1335, startPoint y: 329, endPoint x: 974, endPoint y: 322, distance: 360.6
click at [982, 322] on div "State In In AK AL AR AZ CA CO CT DC DE FL GA GU HI IA ID IL IN KS KY LA MA MD M…" at bounding box center [861, 469] width 1184 height 365
paste input "00000000000000006643"
type input "000000000000000006643"
click at [1414, 195] on button "Search" at bounding box center [1410, 191] width 67 height 35
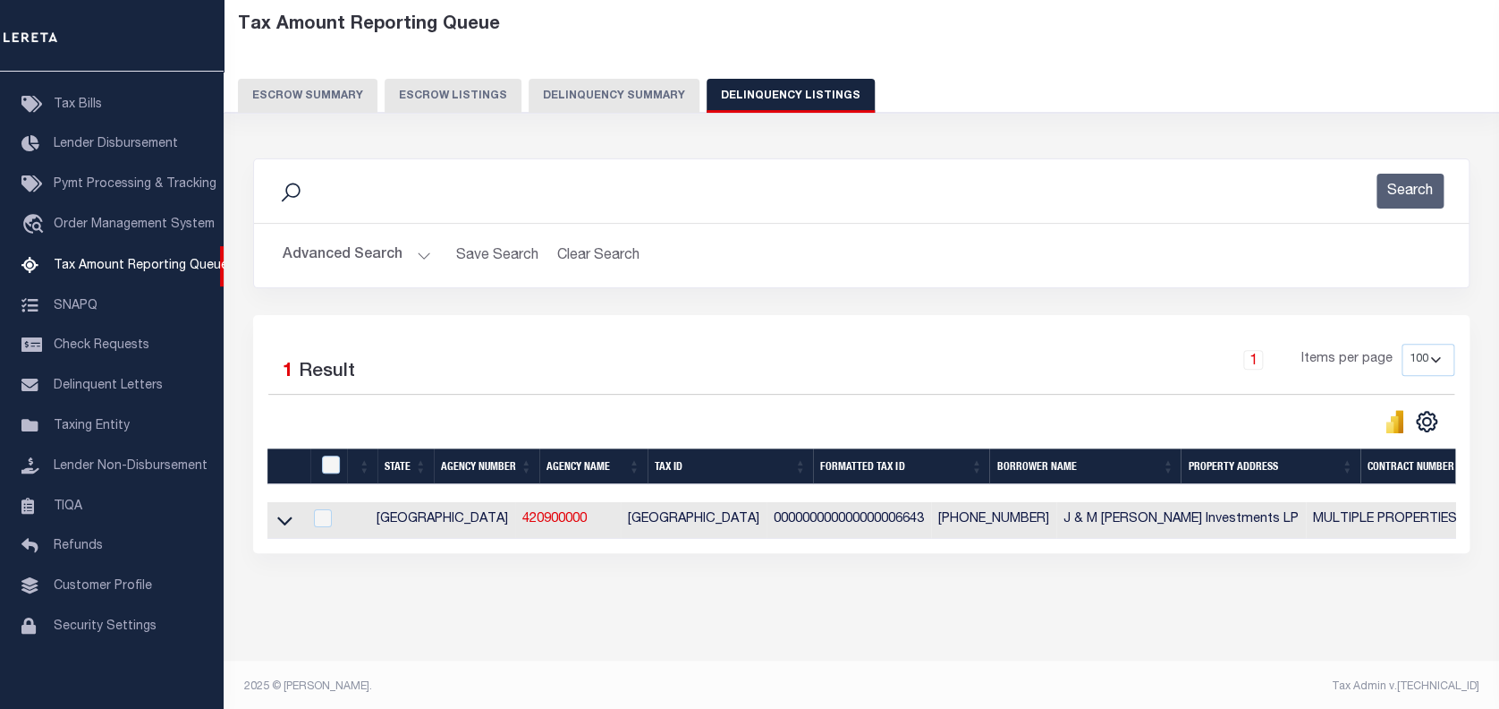
scroll to position [105, 0]
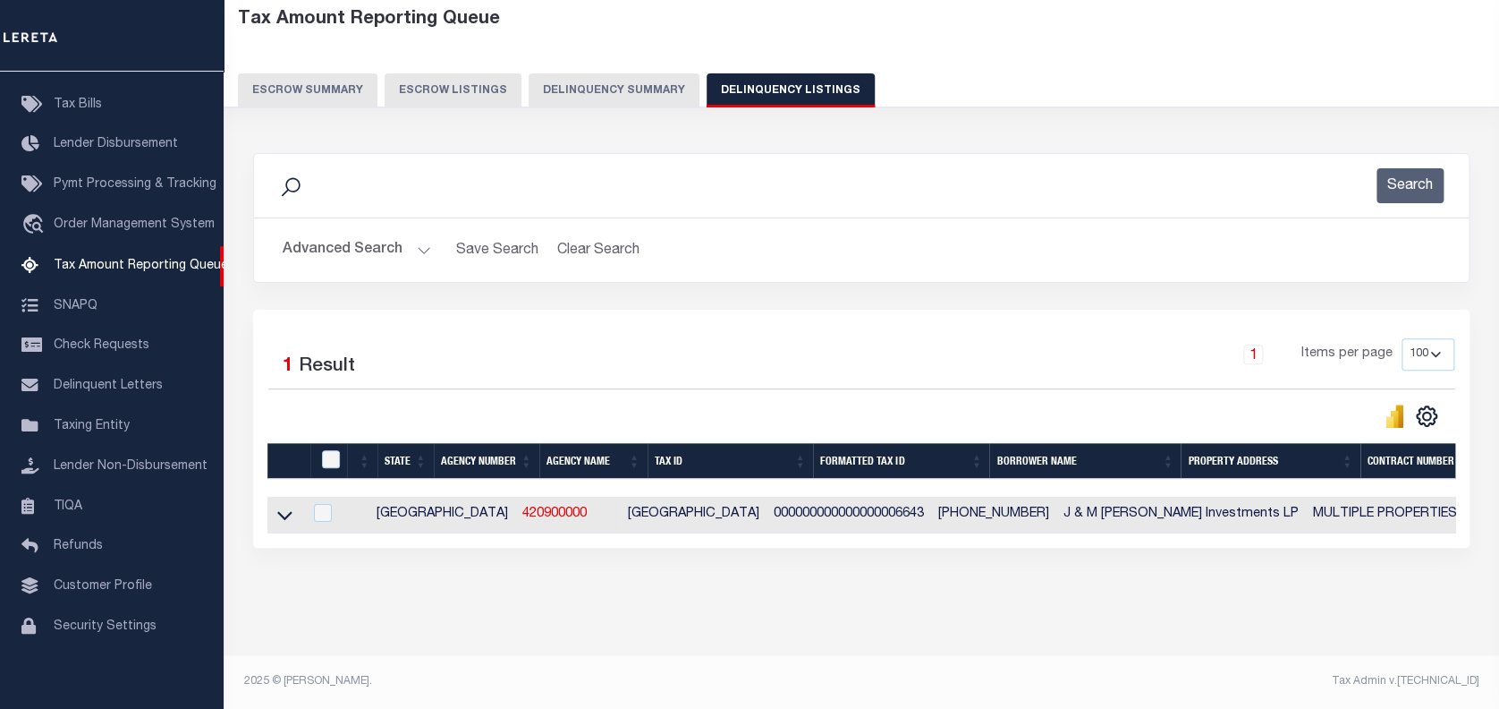
click at [280, 505] on icon at bounding box center [284, 514] width 15 height 19
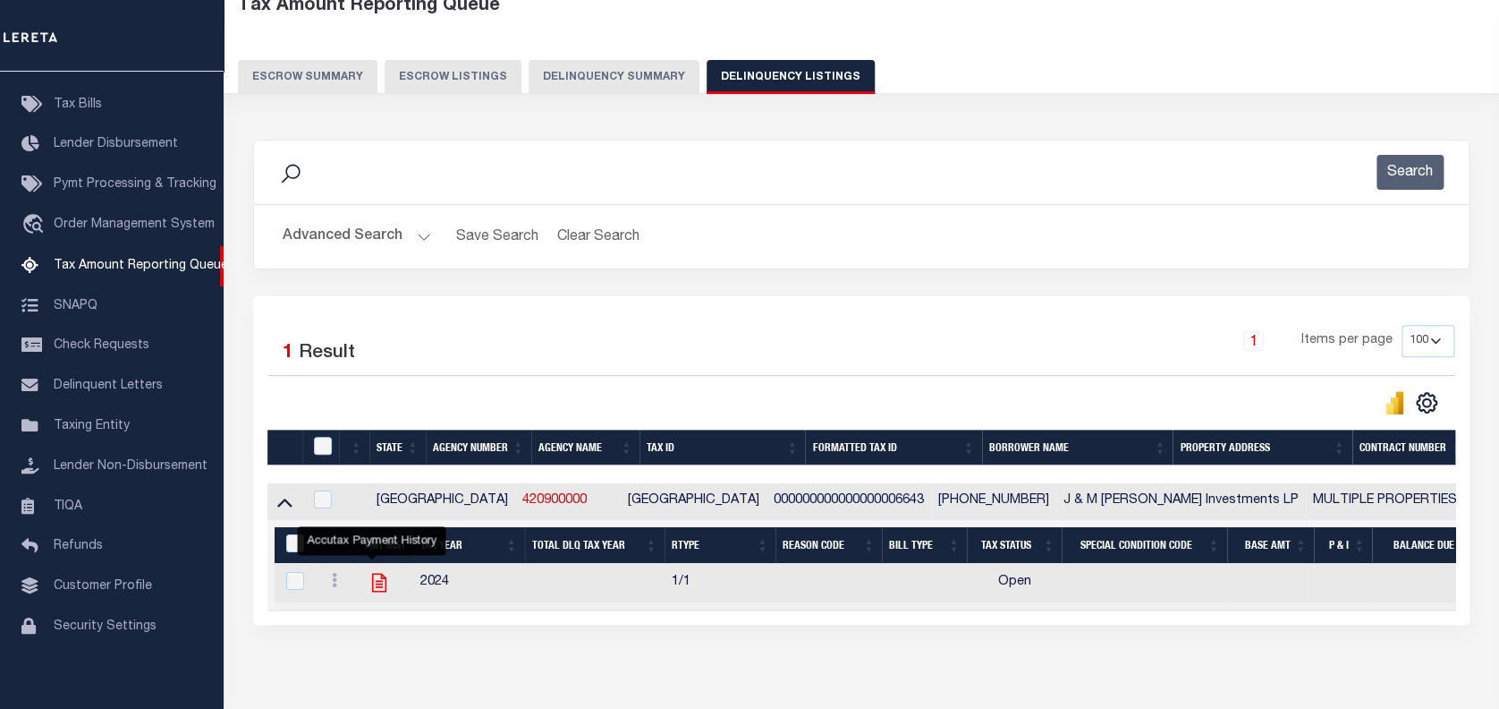
click at [376, 581] on icon "" at bounding box center [379, 582] width 14 height 19
checkbox input "true"
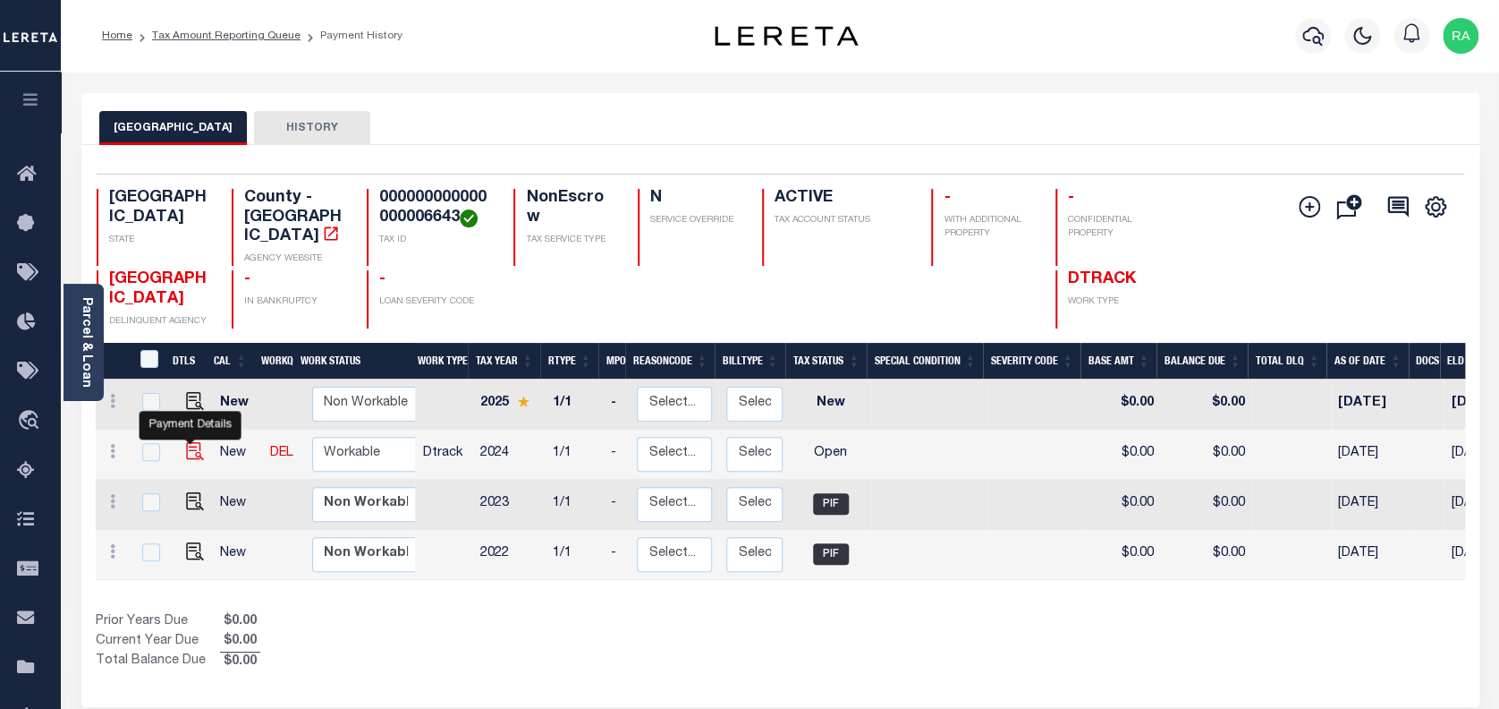
click at [191, 442] on img "" at bounding box center [195, 451] width 18 height 18
checkbox input "true"
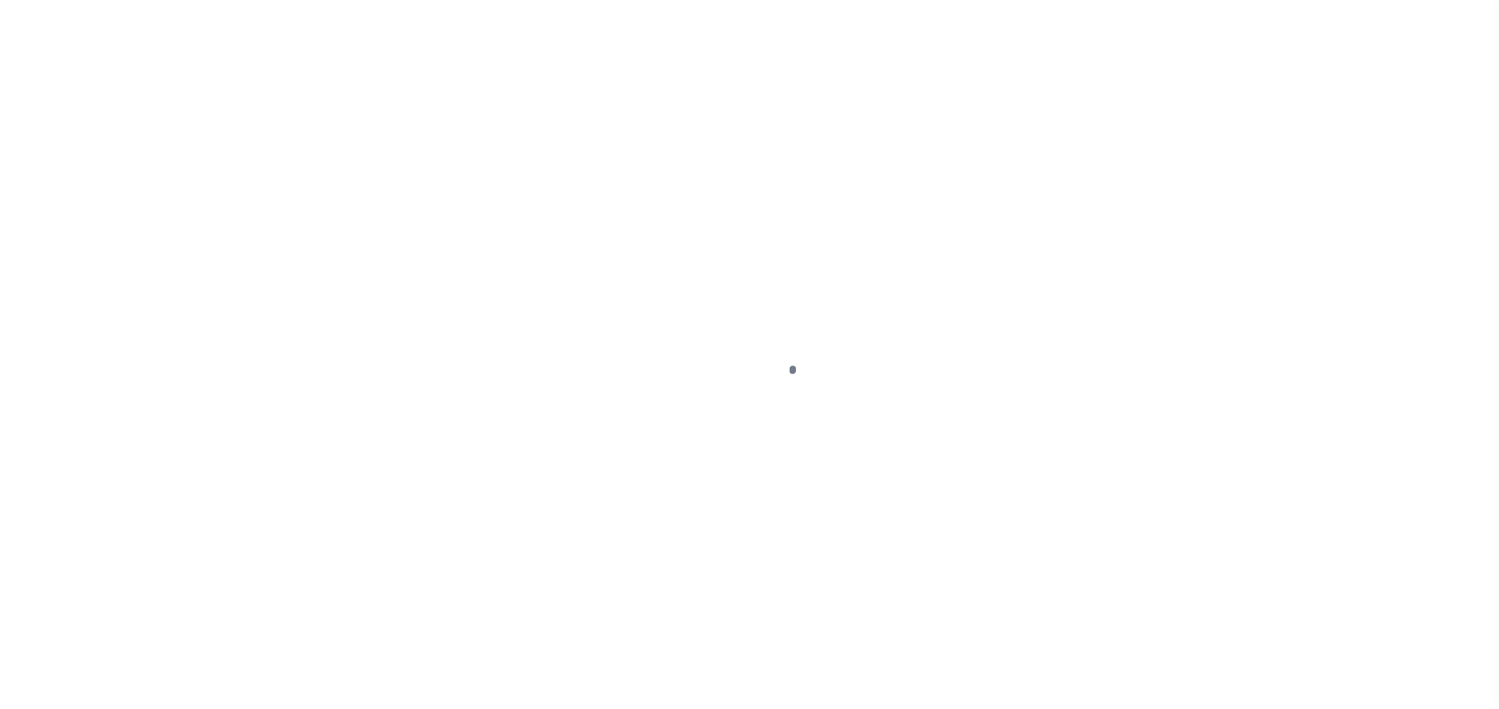
select select "OP2"
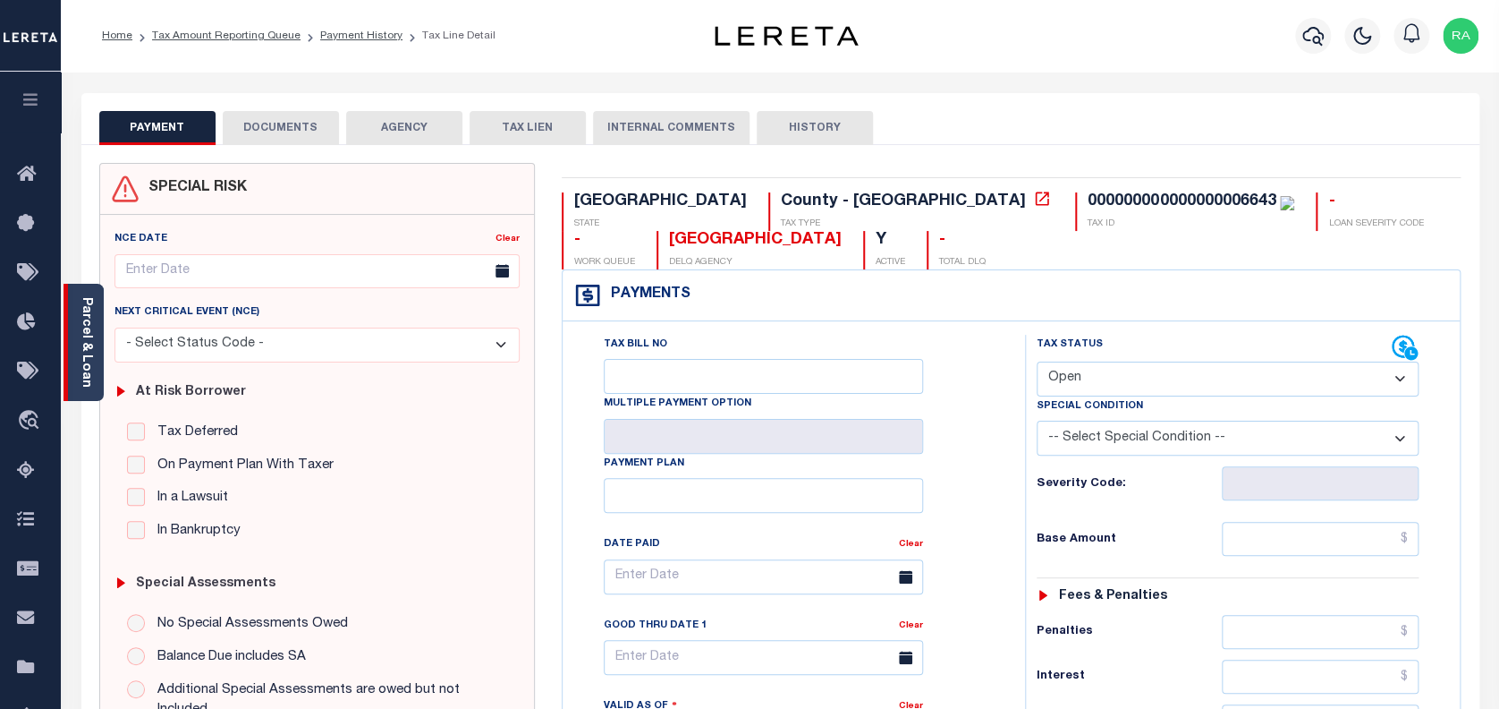
click at [81, 311] on link "Parcel & Loan" at bounding box center [86, 342] width 13 height 90
